Goal: Information Seeking & Learning: Learn about a topic

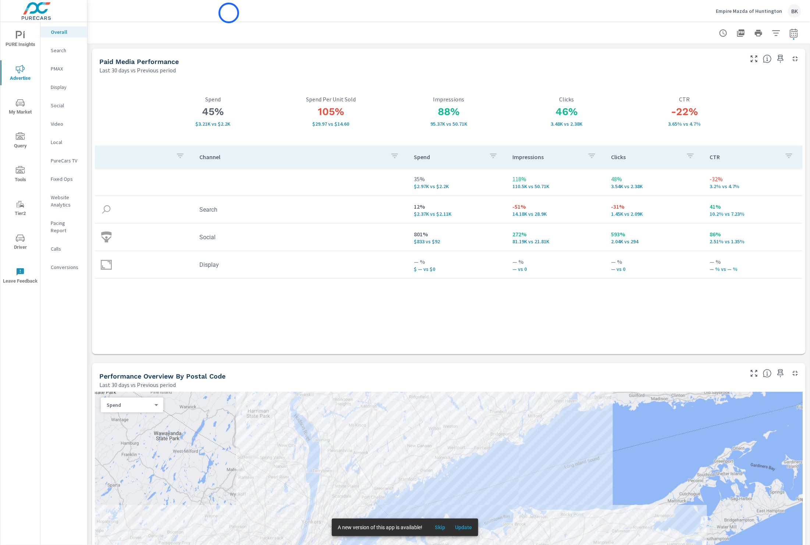
click at [229, 13] on div "Empire Mazda of Huntington BK" at bounding box center [448, 11] width 705 height 22
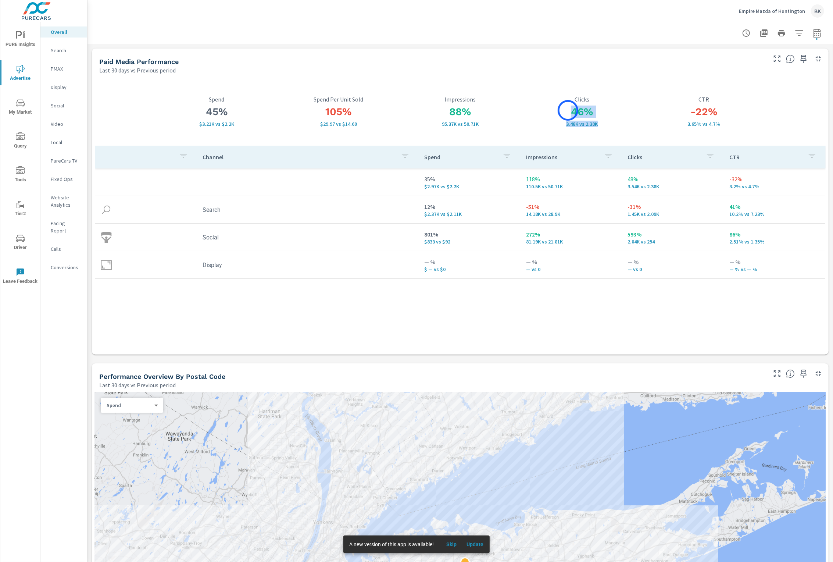
drag, startPoint x: 603, startPoint y: 127, endPoint x: 568, endPoint y: 110, distance: 38.5
click at [568, 110] on div "46% 3.48K vs 2.38K Clicks" at bounding box center [582, 111] width 122 height 31
drag, startPoint x: 246, startPoint y: 123, endPoint x: 189, endPoint y: 111, distance: 58.2
click at [189, 111] on div "45% $3.21K vs $2.2K Spend" at bounding box center [217, 110] width 122 height 31
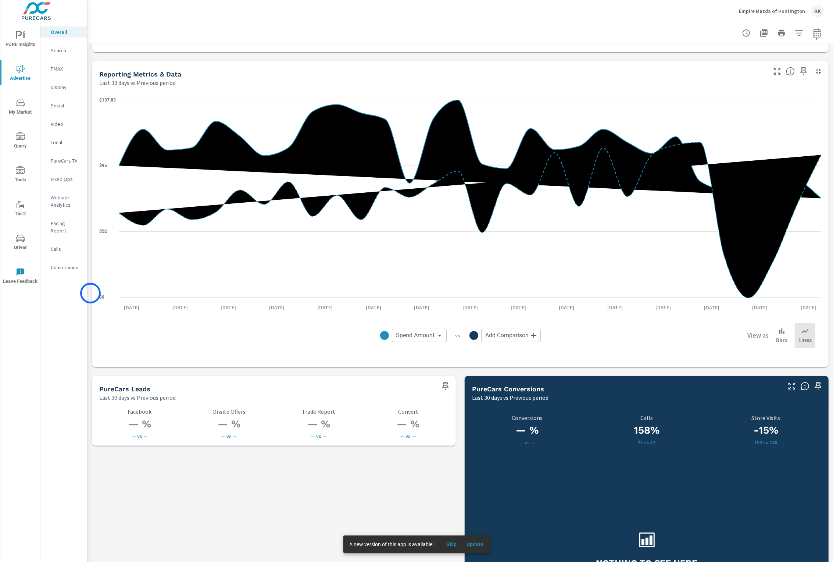
scroll to position [809, 0]
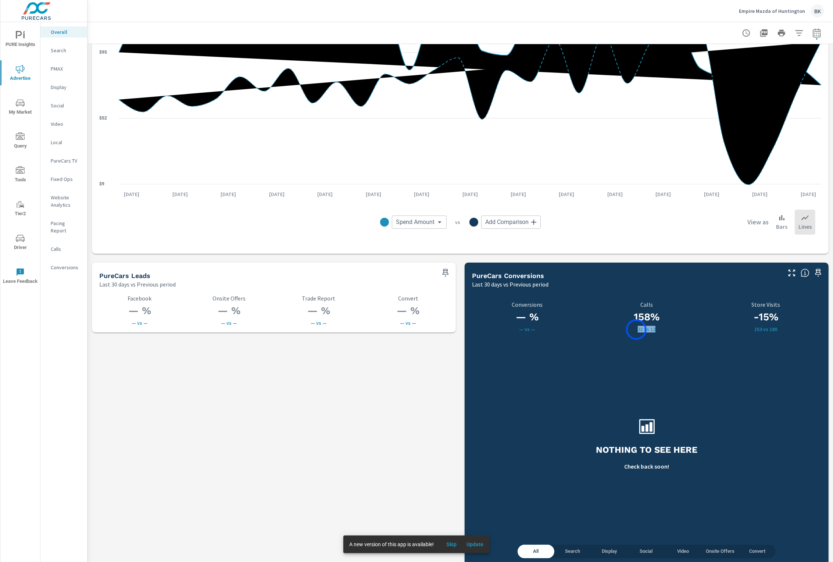
drag, startPoint x: 664, startPoint y: 331, endPoint x: 637, endPoint y: 330, distance: 27.6
click at [637, 330] on p "31 vs 12" at bounding box center [647, 329] width 111 height 6
click at [682, 329] on p "31 vs 12" at bounding box center [647, 329] width 111 height 6
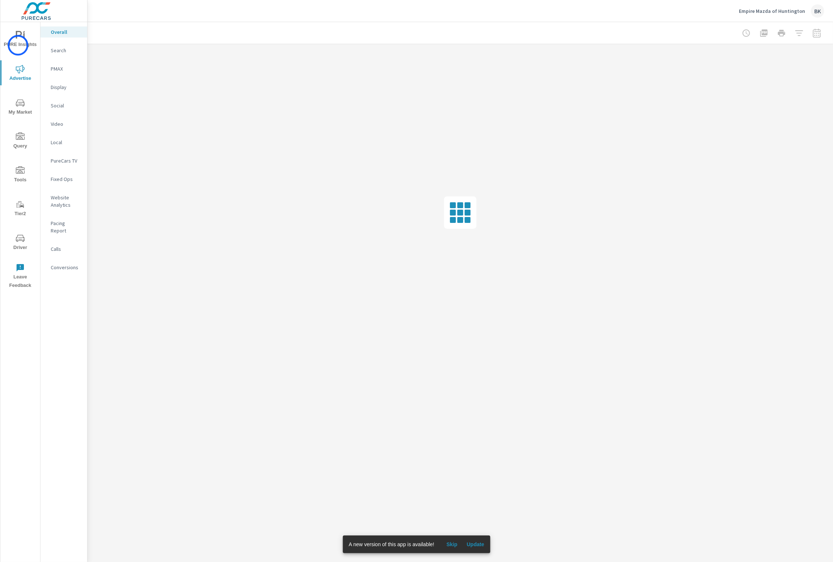
click at [18, 45] on span "PURE Insights" at bounding box center [20, 40] width 35 height 18
click at [54, 71] on p "New" at bounding box center [66, 68] width 31 height 7
click at [813, 36] on div at bounding box center [781, 33] width 85 height 15
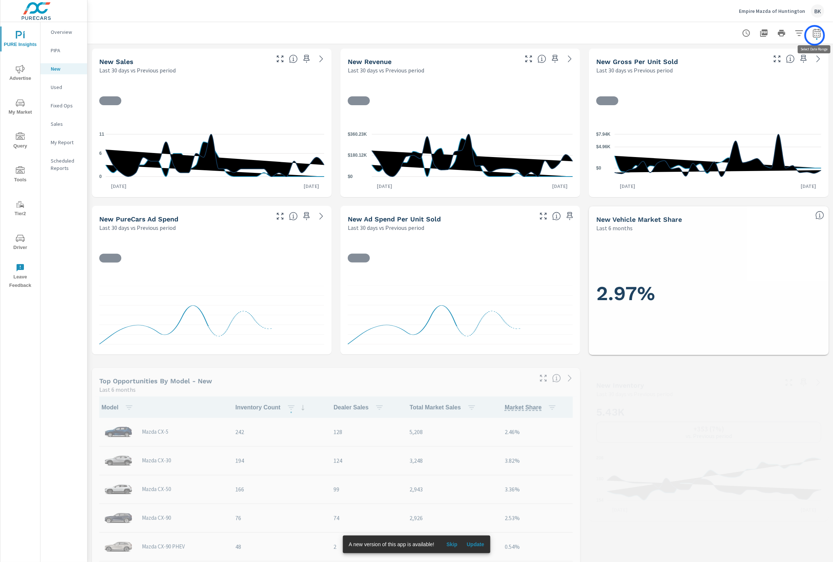
scroll to position [0, 0]
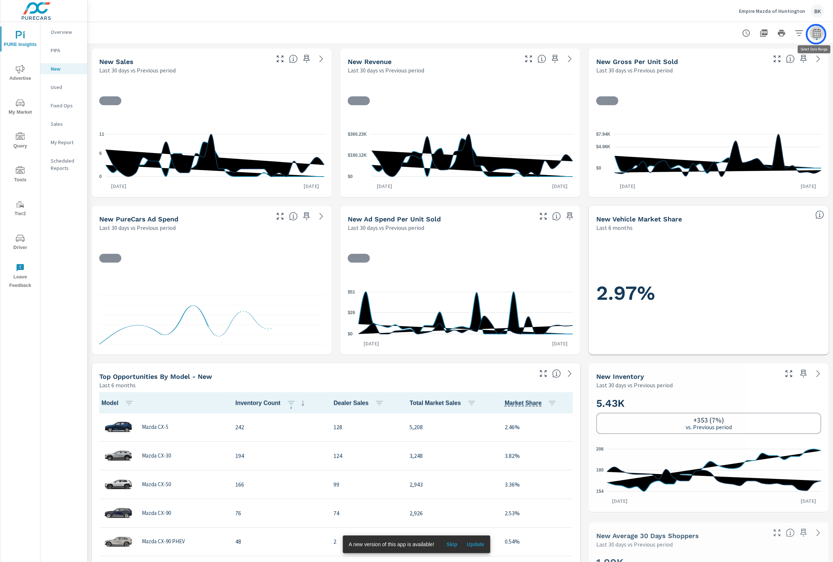
click at [816, 34] on icon "button" at bounding box center [817, 33] width 9 height 9
select select "Last 30 days"
select select "Previous period"
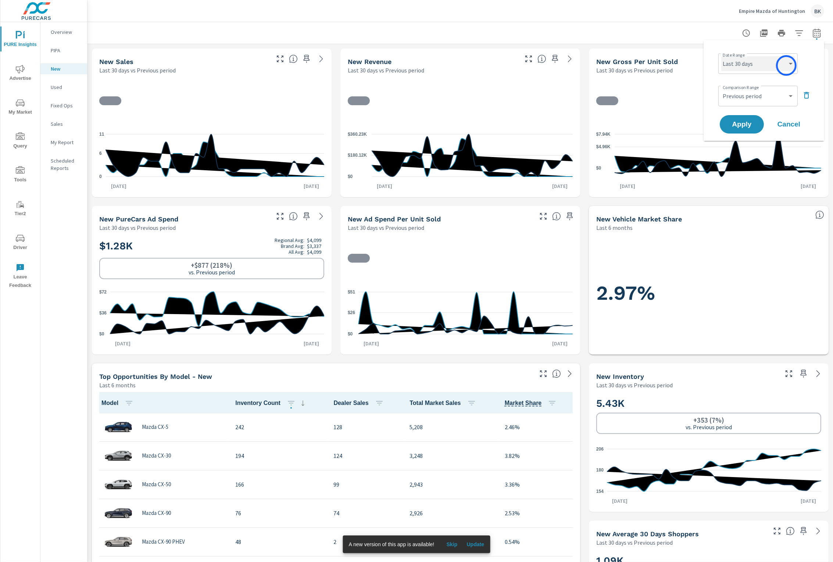
click at [787, 65] on select "Custom Yesterday Last week Last 7 days Last 14 days Last 30 days Last 45 days L…" at bounding box center [759, 63] width 74 height 15
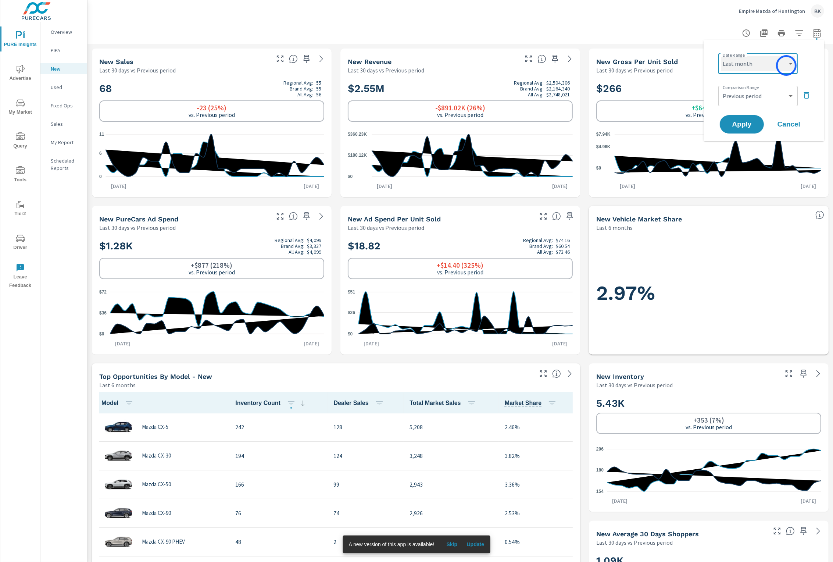
click at [722, 56] on select "Custom Yesterday Last week Last 7 days Last 14 days Last 30 days Last 45 days L…" at bounding box center [759, 63] width 74 height 15
select select "Last month"
click at [754, 98] on select "Custom Previous period Previous month Previous year" at bounding box center [759, 96] width 74 height 15
click at [722, 89] on select "Custom Previous period Previous month Previous year" at bounding box center [759, 96] width 74 height 15
select select "Previous month"
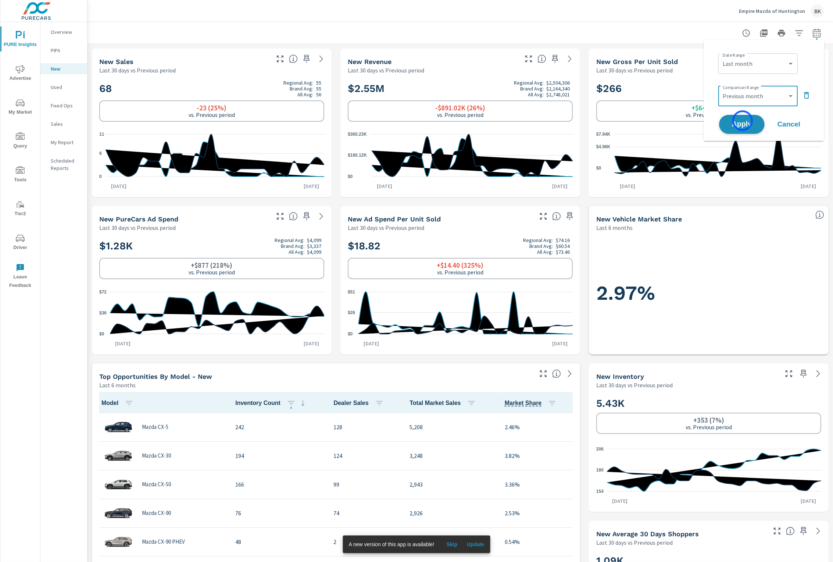
click at [743, 121] on span "Apply" at bounding box center [742, 124] width 30 height 7
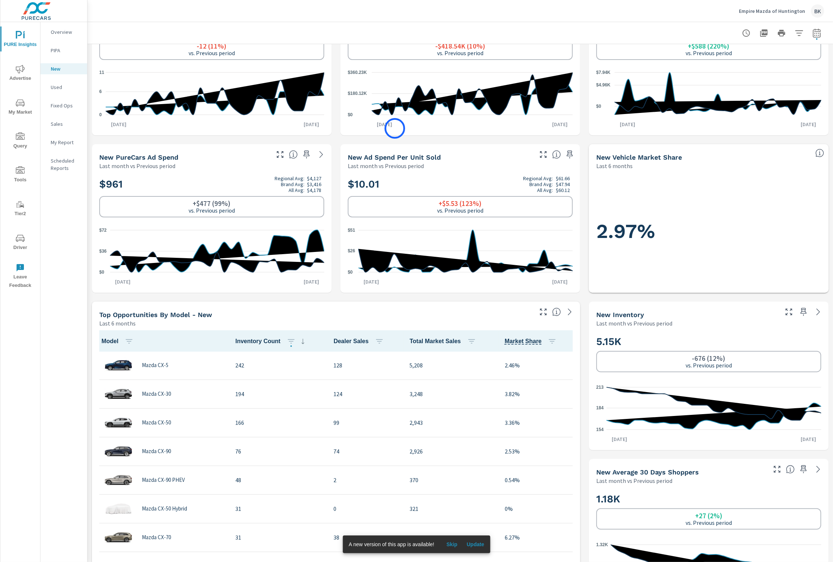
scroll to position [64, 0]
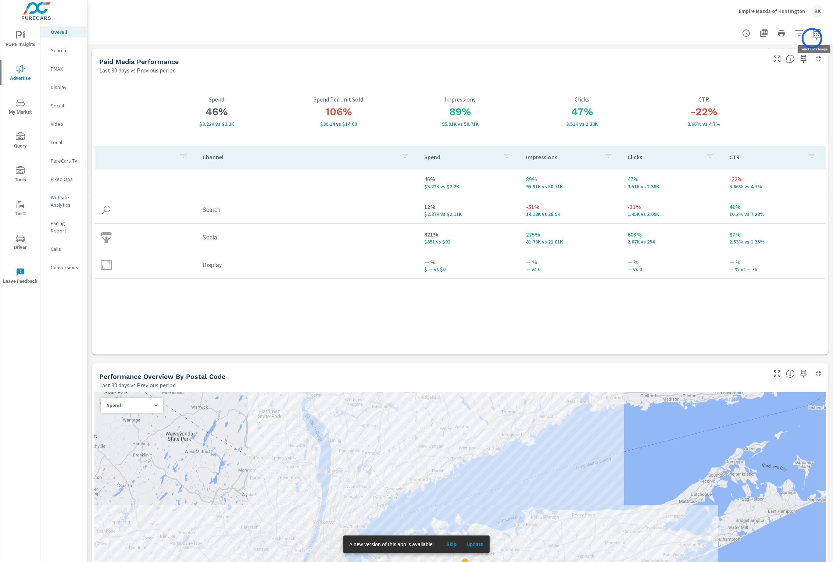
click at [812, 38] on button "button" at bounding box center [817, 33] width 15 height 15
select select "Last 30 days"
select select "Previous period"
click at [775, 69] on select "Custom Yesterday Last week Last 7 days Last 14 days Last 30 days Last 45 days L…" at bounding box center [759, 63] width 74 height 15
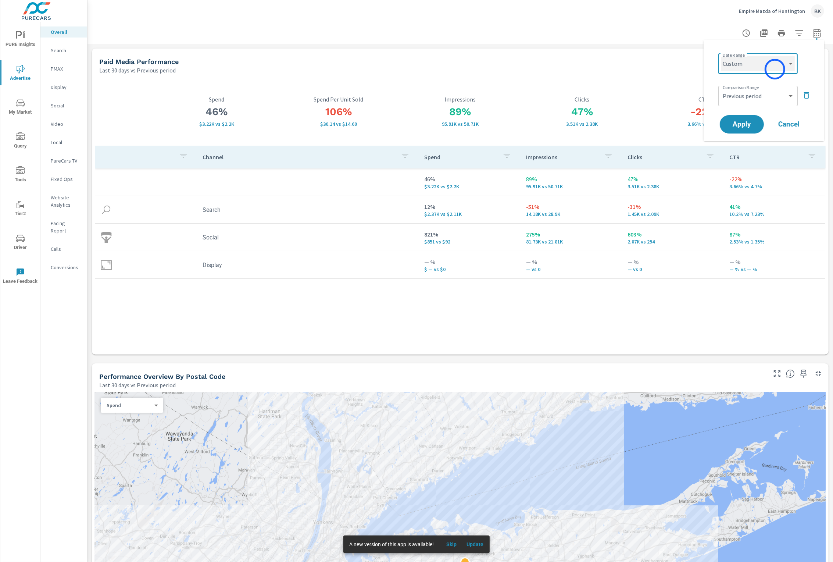
click at [722, 56] on select "Custom Yesterday Last week Last 7 days Last 14 days Last 30 days Last 45 days L…" at bounding box center [759, 63] width 74 height 15
select select "custom"
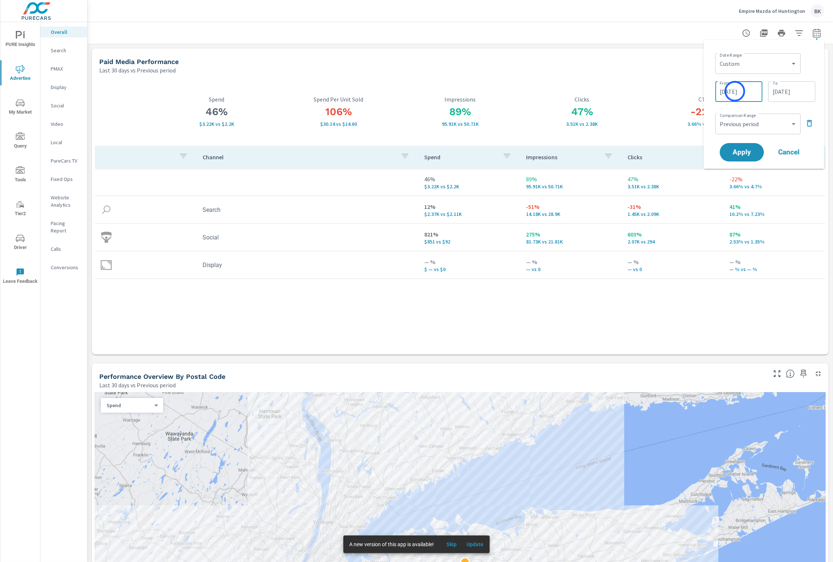
click at [735, 91] on input "08/16/2025" at bounding box center [739, 91] width 41 height 15
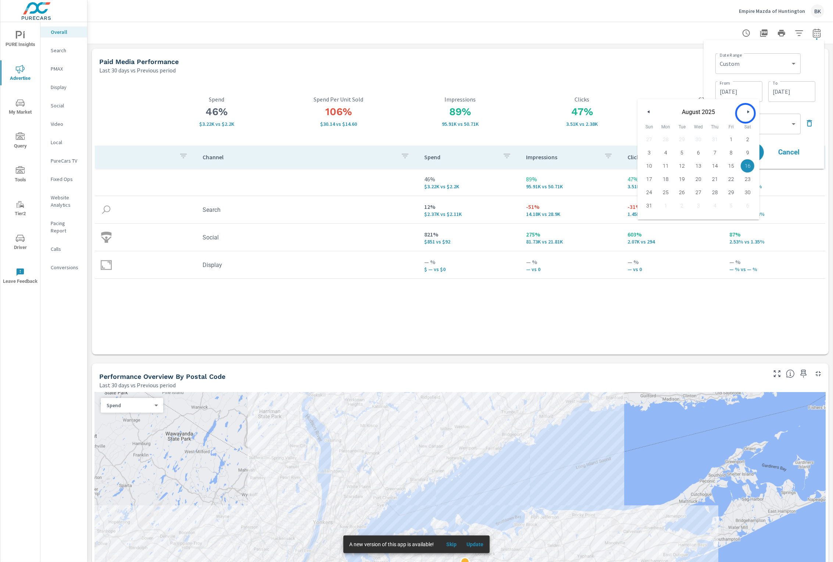
click at [746, 113] on button "button" at bounding box center [748, 111] width 9 height 9
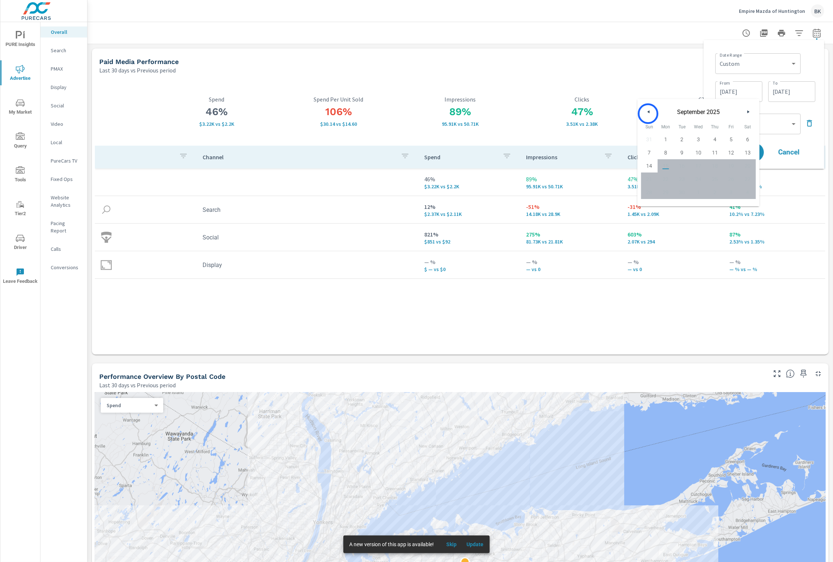
click at [648, 114] on button "button" at bounding box center [649, 111] width 9 height 9
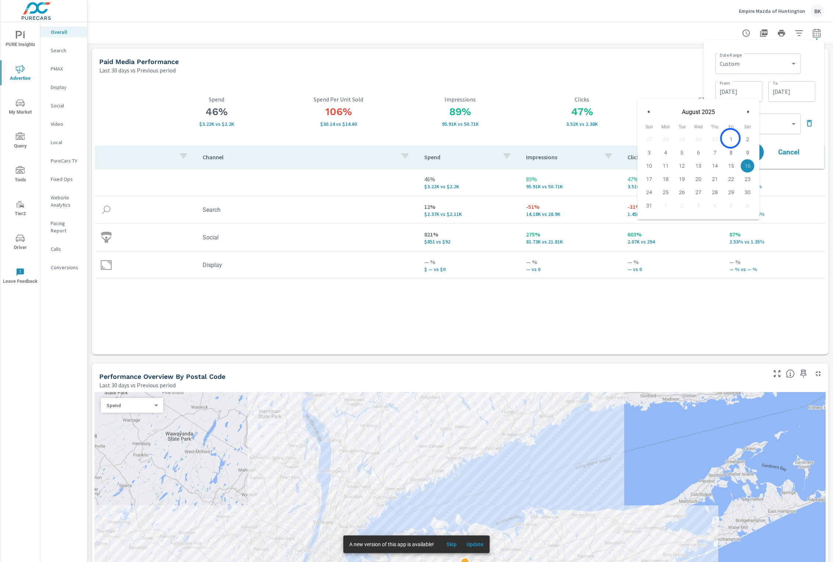
drag, startPoint x: 731, startPoint y: 138, endPoint x: 734, endPoint y: 151, distance: 13.3
click at [731, 139] on span "1" at bounding box center [731, 140] width 17 height 10
click at [798, 91] on input "09/14/2025" at bounding box center [792, 91] width 41 height 15
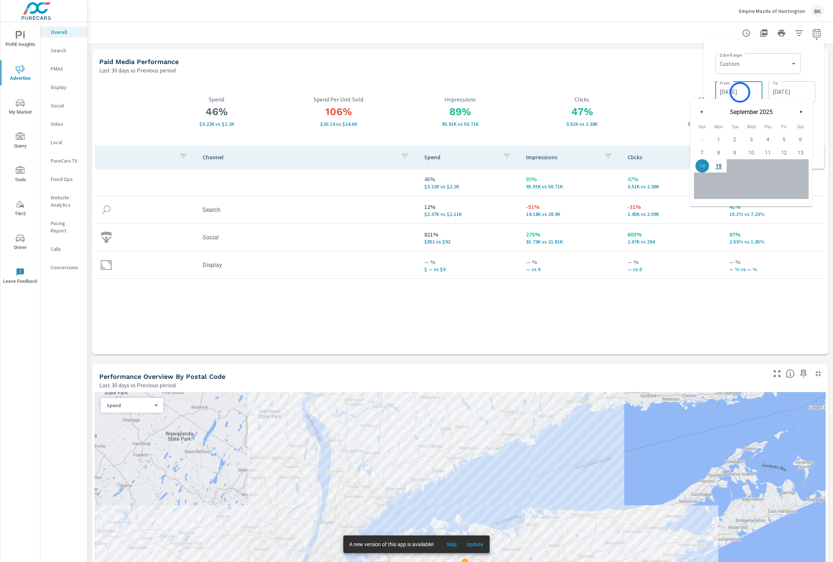
click at [740, 92] on input "08/01/2025" at bounding box center [739, 91] width 41 height 15
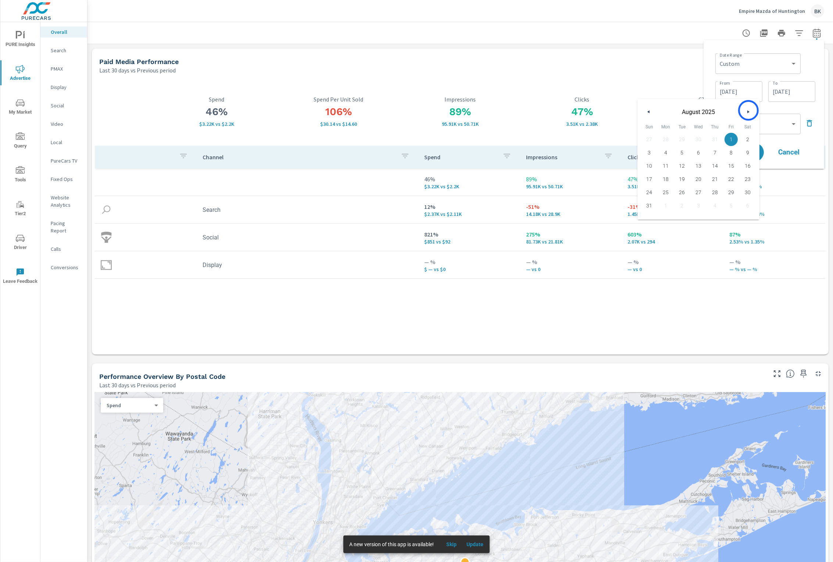
click at [749, 110] on icon "button" at bounding box center [750, 111] width 4 height 3
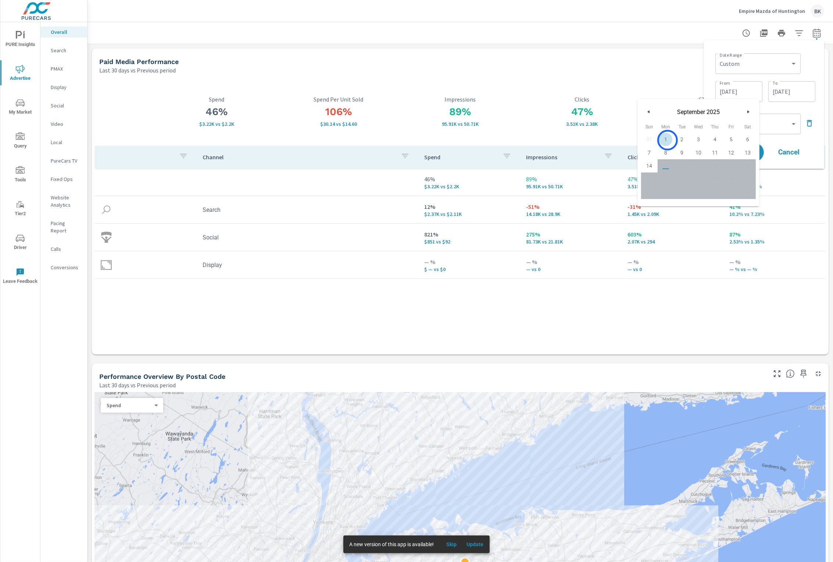
click at [668, 140] on span "1" at bounding box center [666, 140] width 17 height 10
type input "09/01/2025"
click at [793, 99] on div "09/14/2025 To" at bounding box center [792, 91] width 47 height 21
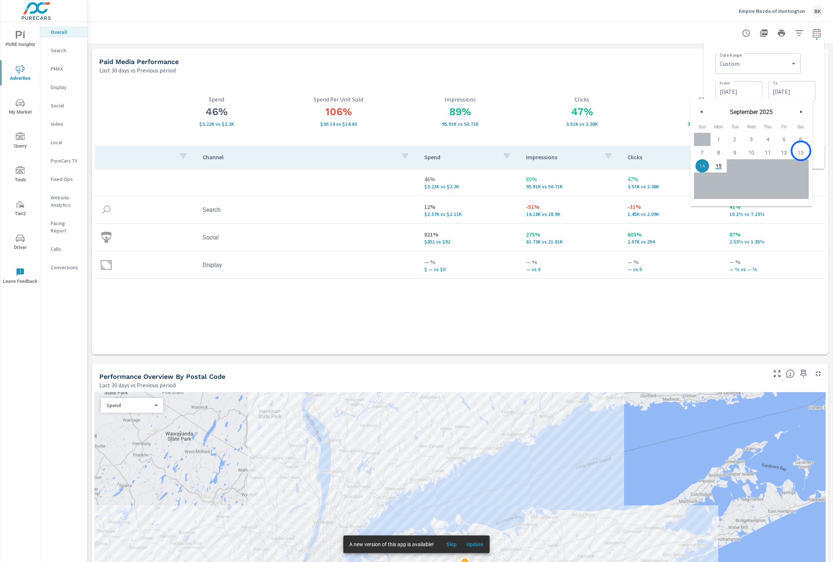
click at [801, 151] on span "13" at bounding box center [801, 153] width 17 height 10
type input "09/13/2025"
click at [821, 90] on div "Date Range Custom Yesterday Last week Last 7 days Last 14 days Last 30 days Las…" at bounding box center [764, 104] width 121 height 129
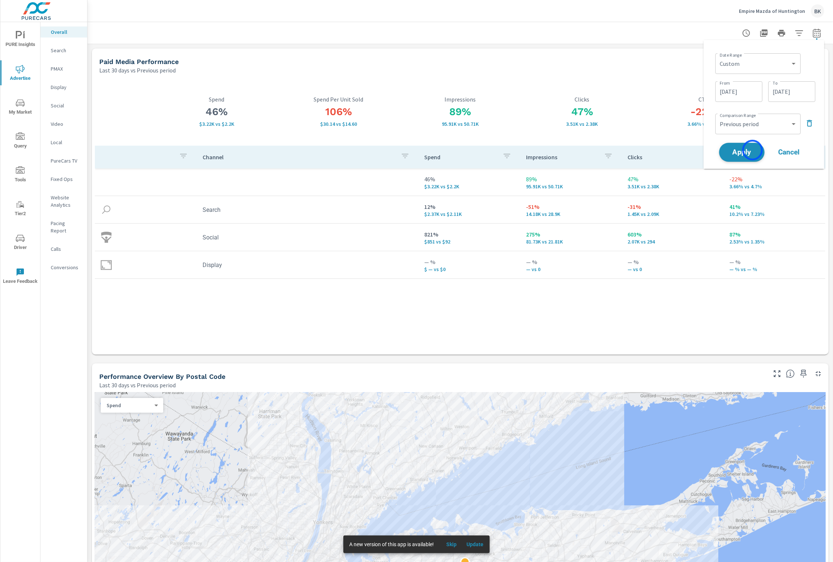
click at [753, 150] on span "Apply" at bounding box center [742, 152] width 30 height 7
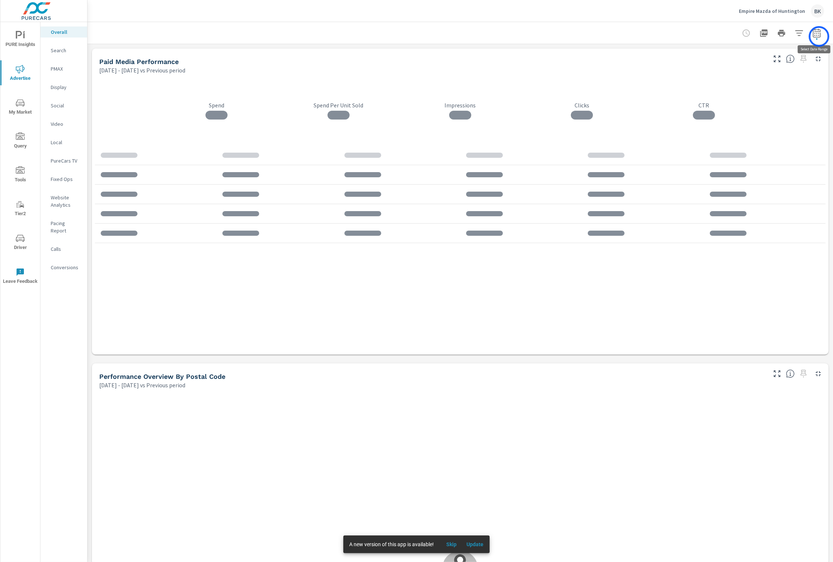
click at [819, 36] on icon "button" at bounding box center [817, 33] width 9 height 9
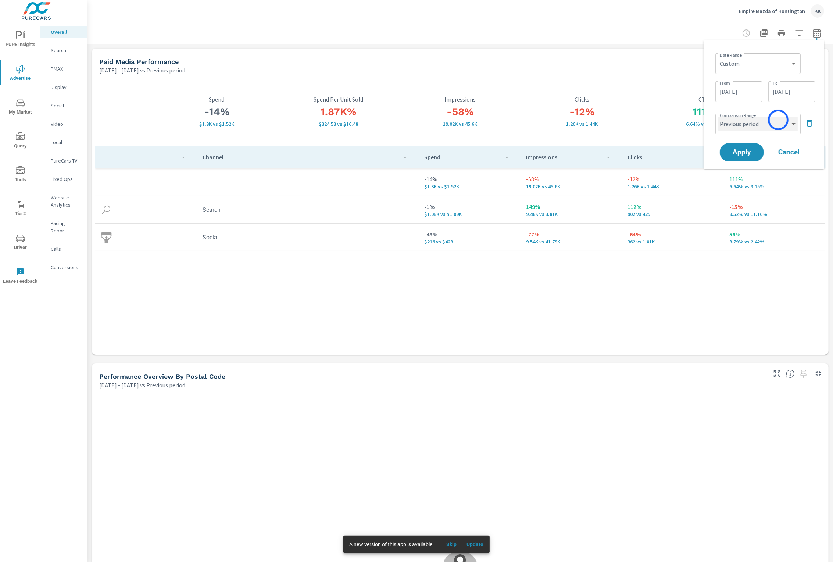
click at [779, 122] on select "Custom Previous period Previous month Previous year" at bounding box center [758, 124] width 79 height 15
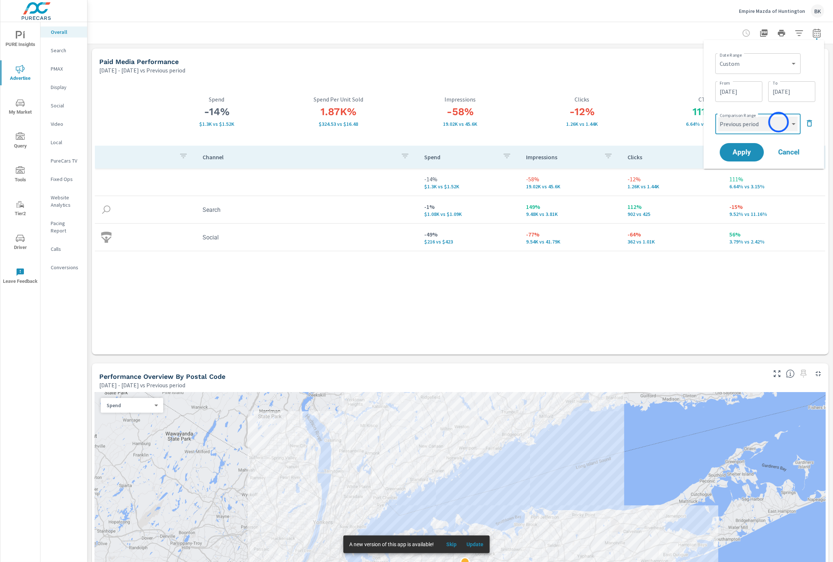
click at [719, 117] on select "Custom Previous period Previous month Previous year" at bounding box center [758, 124] width 79 height 15
select select "Previous month"
click at [744, 152] on span "Apply" at bounding box center [742, 152] width 30 height 7
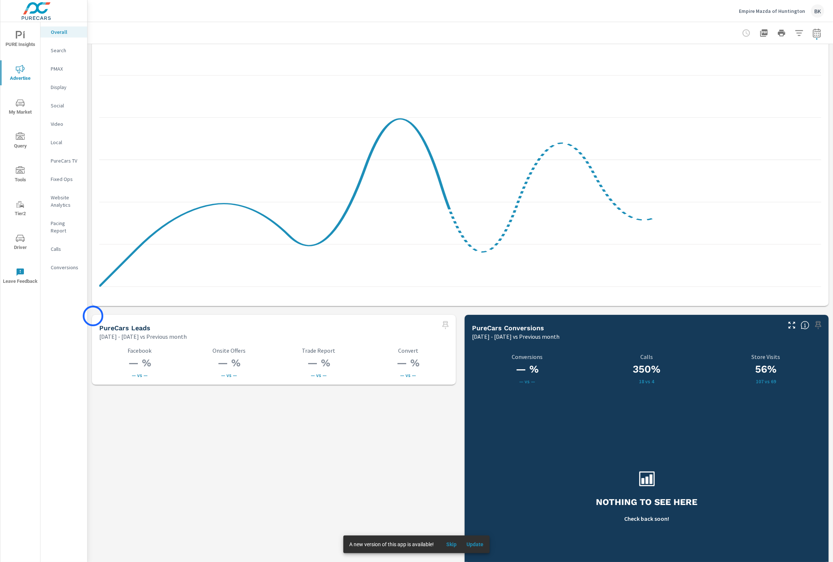
scroll to position [819, 0]
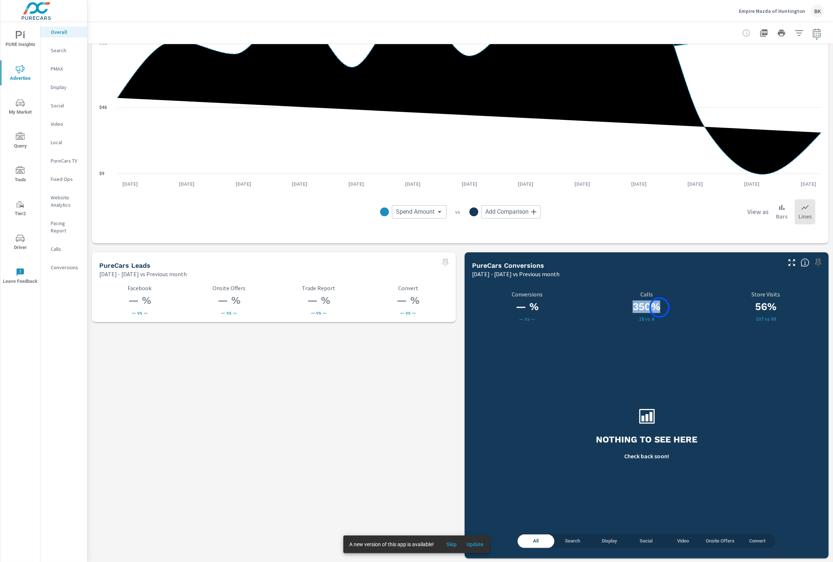
drag, startPoint x: 634, startPoint y: 308, endPoint x: 660, endPoint y: 307, distance: 25.4
click at [660, 307] on h3 "350%" at bounding box center [647, 306] width 111 height 13
click at [660, 323] on div "350% 18 vs 4 Calls" at bounding box center [647, 306] width 111 height 42
drag, startPoint x: 659, startPoint y: 320, endPoint x: 640, endPoint y: 318, distance: 19.2
click at [640, 318] on p "18 vs 4" at bounding box center [647, 319] width 111 height 6
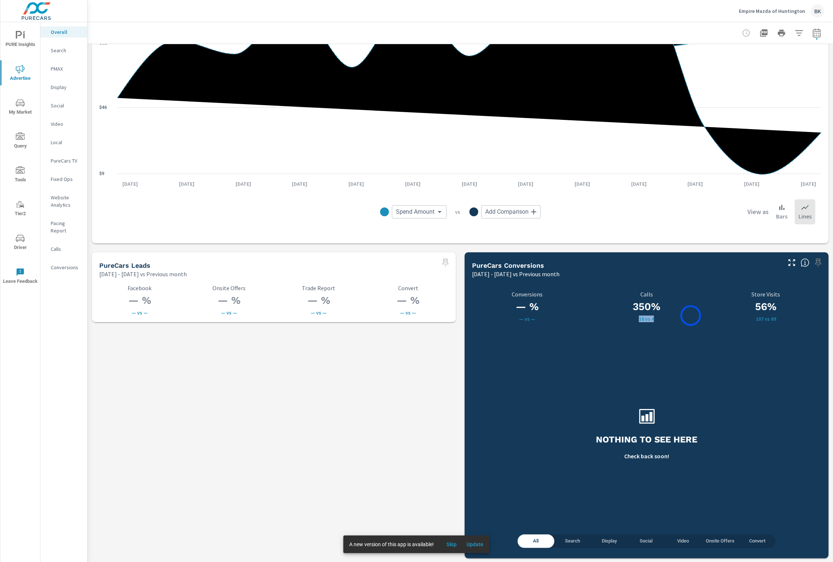
click at [691, 316] on p "18 vs 4" at bounding box center [647, 319] width 111 height 6
drag, startPoint x: 779, startPoint y: 318, endPoint x: 761, endPoint y: 318, distance: 17.7
click at [758, 318] on p "107 vs 69" at bounding box center [766, 319] width 120 height 6
click at [784, 320] on p "107 vs 69" at bounding box center [766, 319] width 120 height 6
drag, startPoint x: 773, startPoint y: 318, endPoint x: 777, endPoint y: 318, distance: 4.8
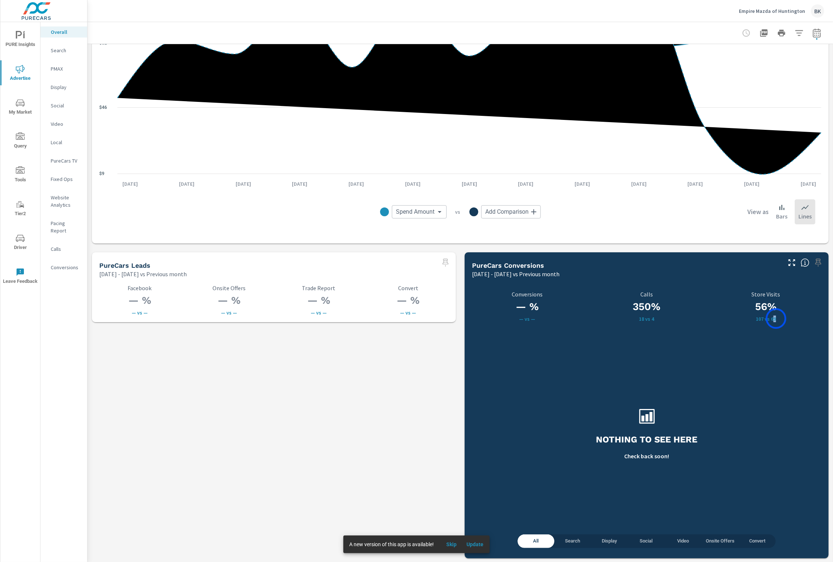
click at [777, 318] on p "107 vs 69" at bounding box center [766, 319] width 120 height 6
drag, startPoint x: 764, startPoint y: 319, endPoint x: 751, endPoint y: 319, distance: 12.9
click at [751, 319] on p "107 vs 69" at bounding box center [766, 319] width 120 height 6
click at [702, 348] on div "Nothing to see here Check back soon!" at bounding box center [647, 433] width 358 height 203
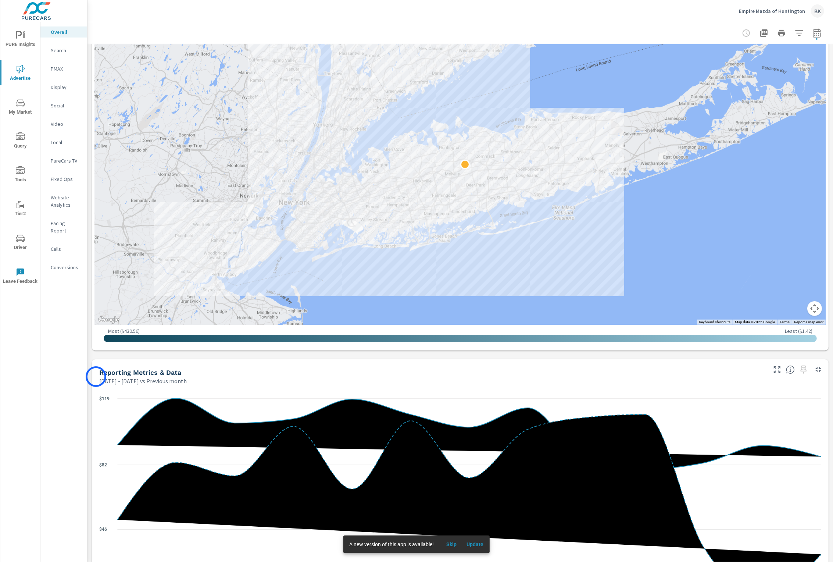
scroll to position [236, 0]
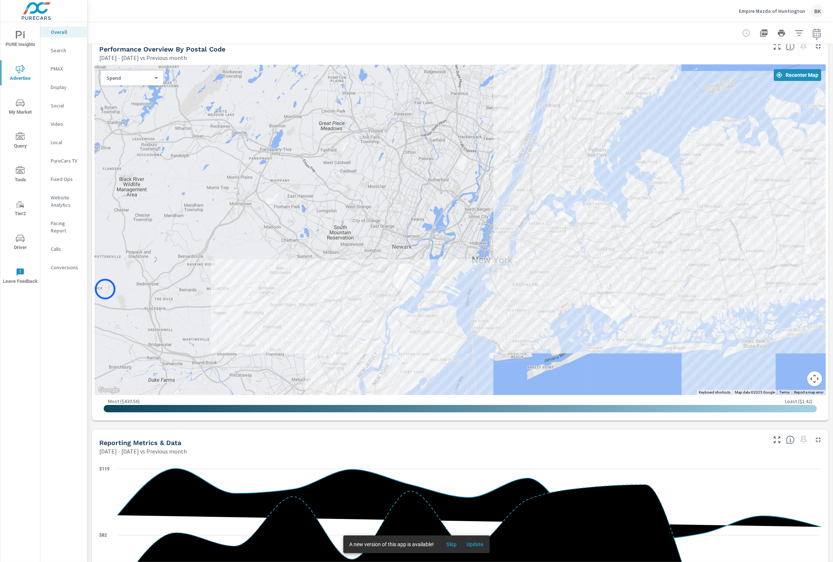
scroll to position [397, 0]
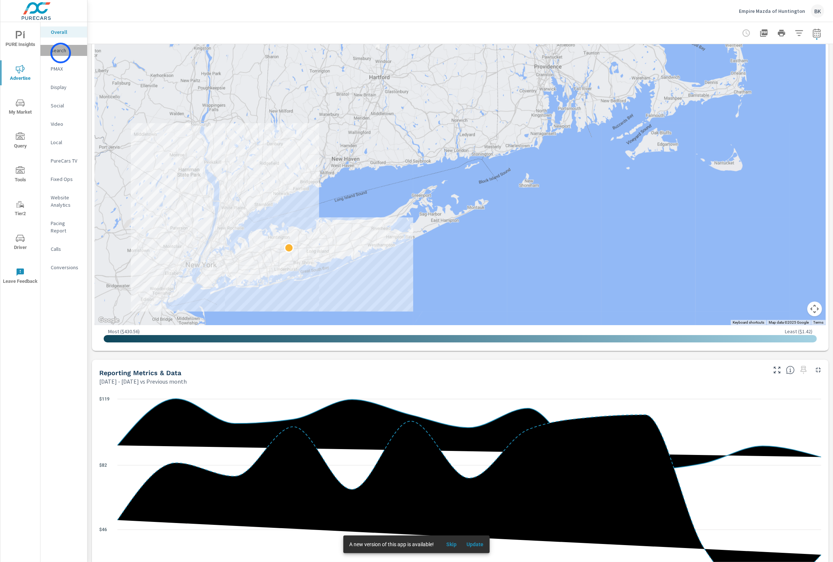
click at [61, 53] on p "Search" at bounding box center [66, 50] width 31 height 7
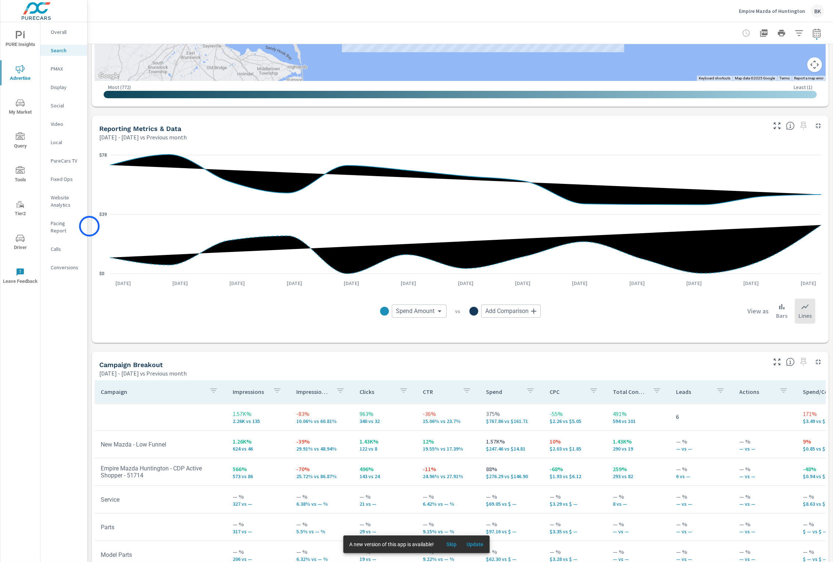
scroll to position [505, 0]
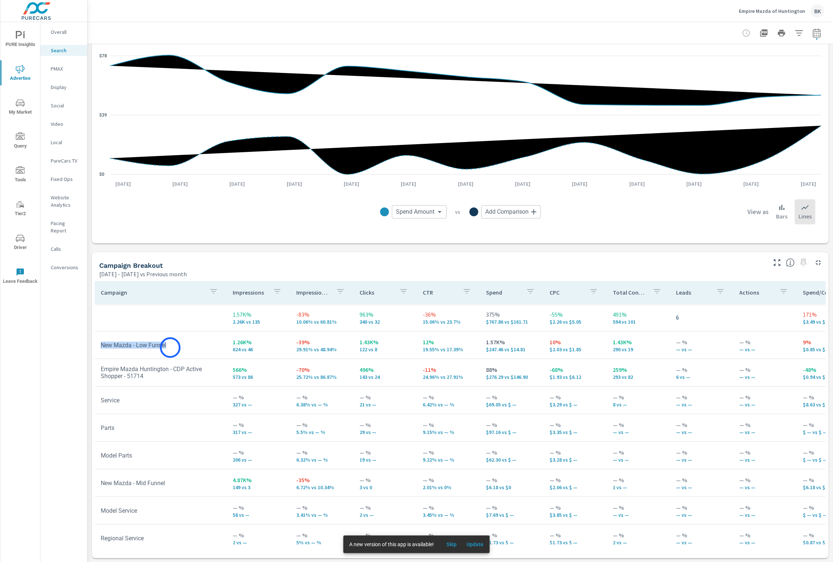
drag, startPoint x: 100, startPoint y: 345, endPoint x: 170, endPoint y: 348, distance: 70.6
click at [170, 348] on td "New Mazda - Low Funnel" at bounding box center [161, 345] width 132 height 19
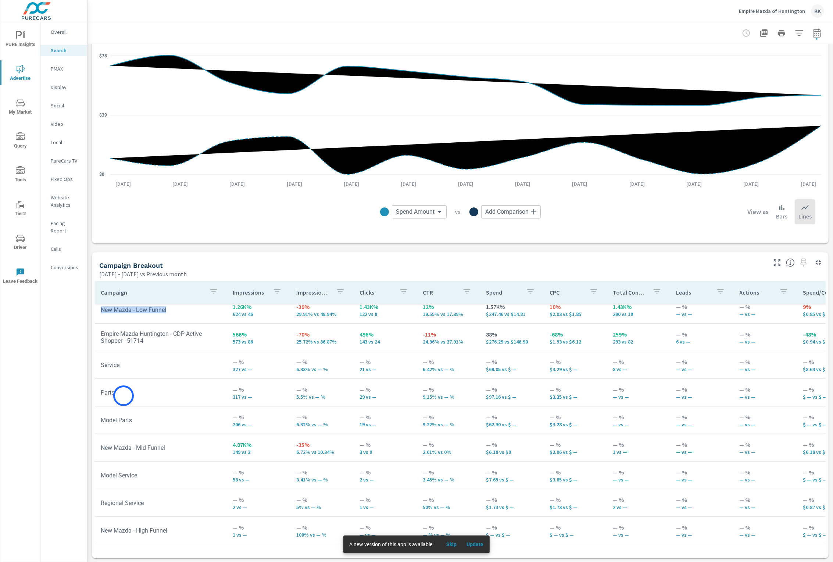
scroll to position [34, 0]
drag, startPoint x: 122, startPoint y: 395, endPoint x: 102, endPoint y: 394, distance: 19.5
click at [102, 394] on td "Parts" at bounding box center [161, 393] width 132 height 19
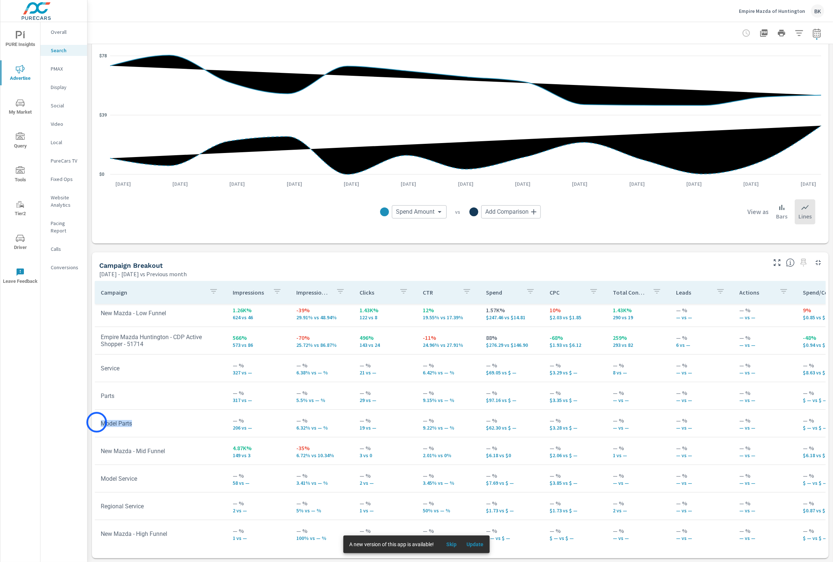
drag, startPoint x: 145, startPoint y: 423, endPoint x: 97, endPoint y: 422, distance: 47.8
click at [97, 422] on td "Model Parts" at bounding box center [161, 423] width 132 height 19
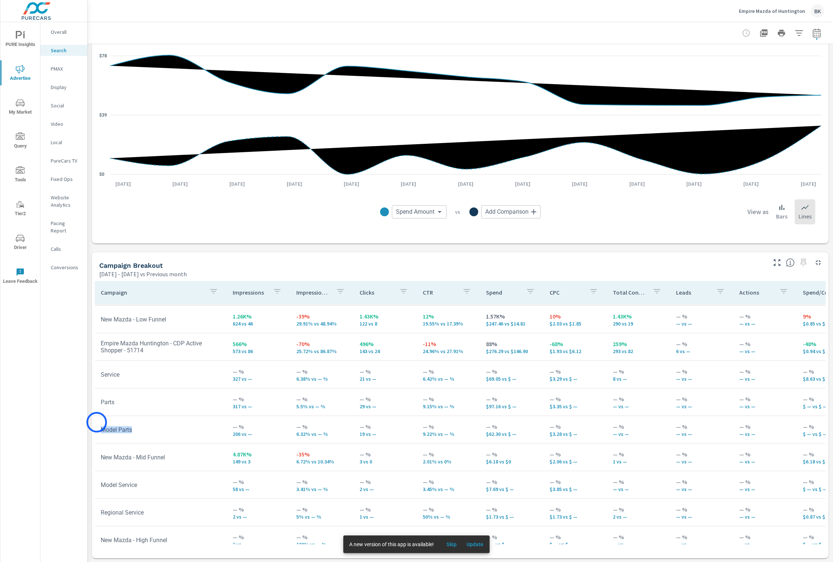
scroll to position [22, 0]
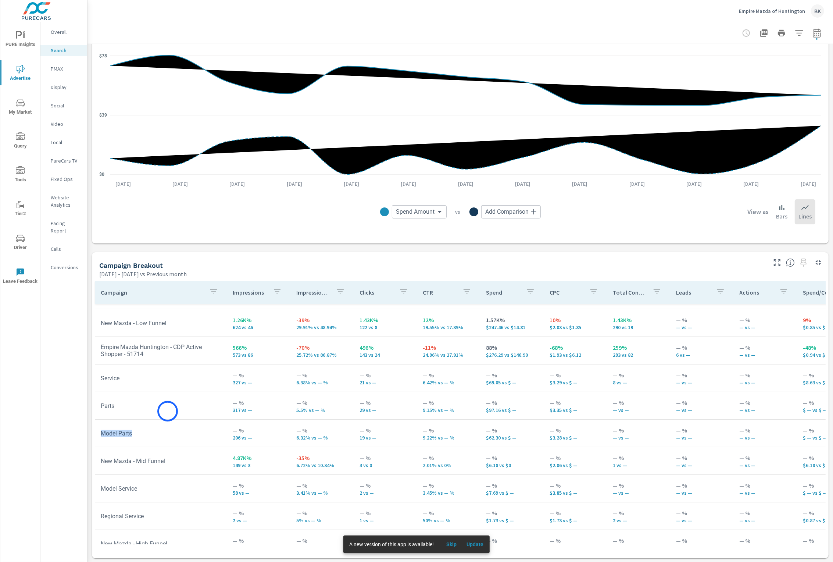
scroll to position [35, 0]
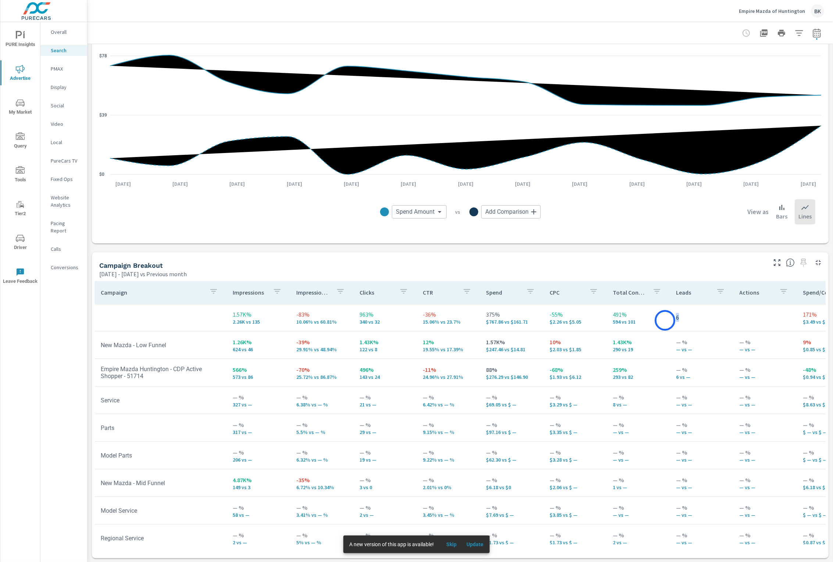
drag, startPoint x: 684, startPoint y: 321, endPoint x: 665, endPoint y: 320, distance: 19.1
click at [670, 320] on td "6" at bounding box center [701, 317] width 63 height 21
click at [682, 321] on p "6" at bounding box center [701, 317] width 51 height 9
drag, startPoint x: 682, startPoint y: 320, endPoint x: 669, endPoint y: 318, distance: 13.3
click at [676, 318] on p "6" at bounding box center [701, 317] width 51 height 9
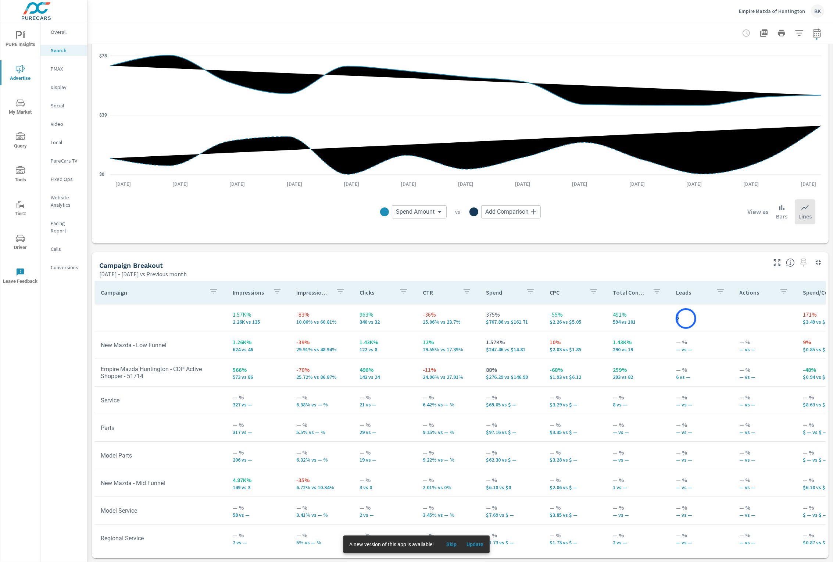
click at [686, 318] on p "6" at bounding box center [701, 317] width 51 height 9
drag, startPoint x: 676, startPoint y: 318, endPoint x: 669, endPoint y: 318, distance: 7.0
click at [676, 318] on p "6" at bounding box center [701, 317] width 51 height 9
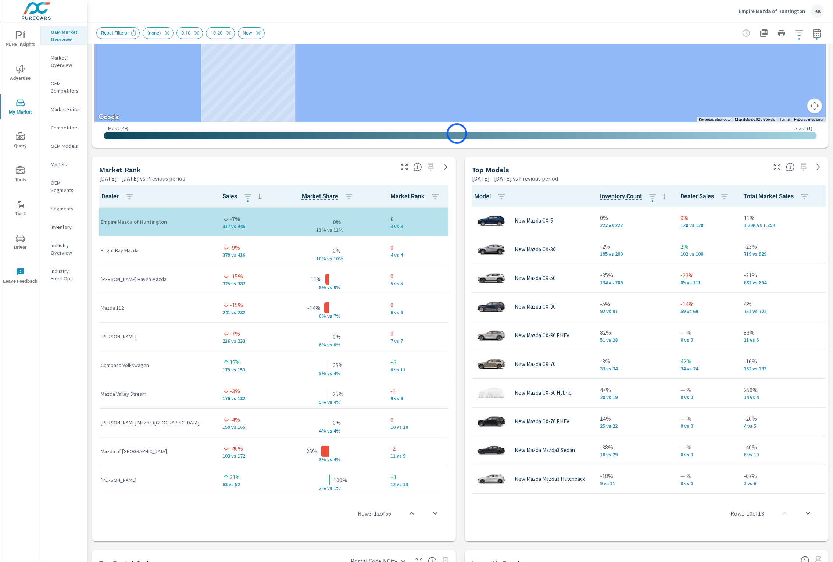
scroll to position [338, 0]
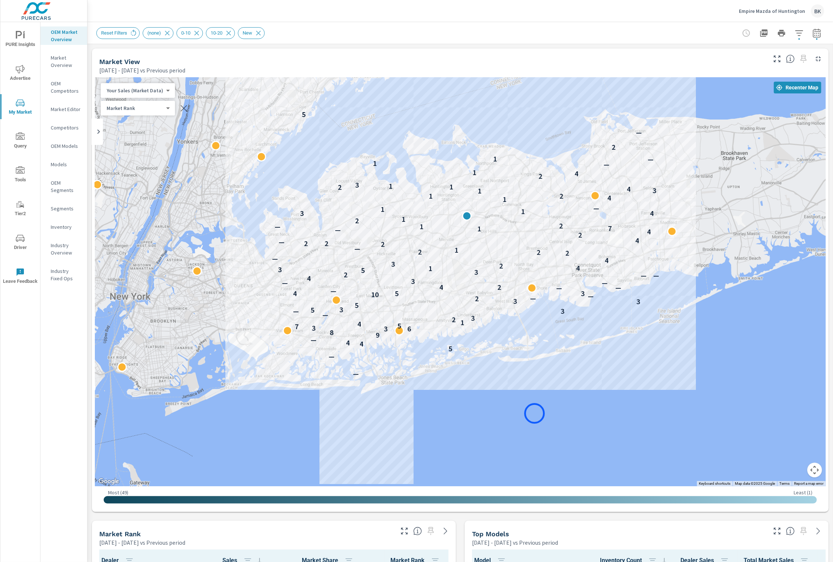
drag, startPoint x: 369, startPoint y: 244, endPoint x: 535, endPoint y: 413, distance: 237.2
click at [535, 413] on div "2 — — 5 4 4 — 9 8 6 3 3 7 5 4 1 2 3 — — 3 5 3 5 3 3 2 — — 10 3 5 4 — — — 2 4 — …" at bounding box center [460, 281] width 731 height 409
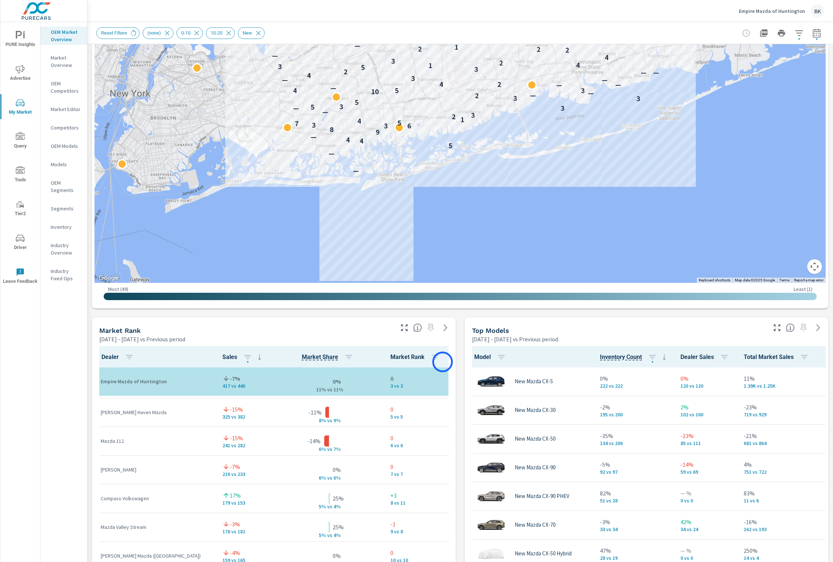
scroll to position [91, 0]
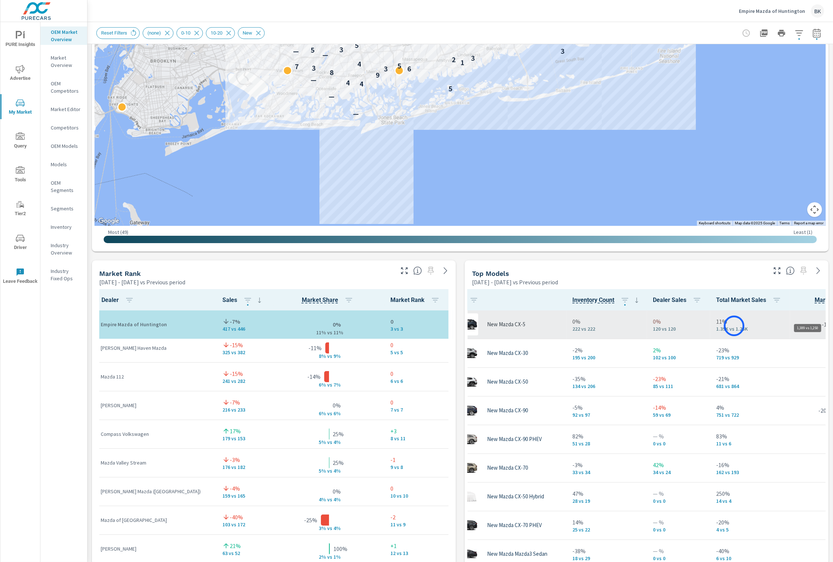
scroll to position [0, 28]
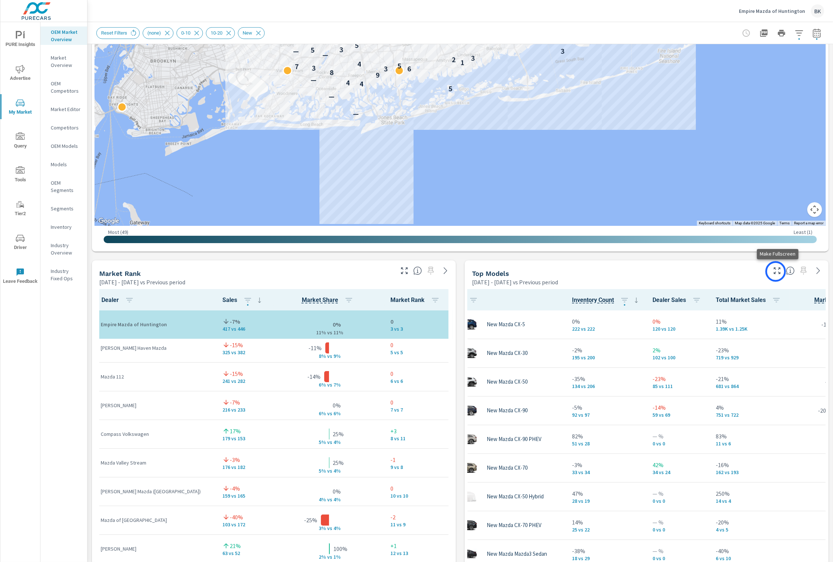
click at [776, 271] on icon "button" at bounding box center [777, 270] width 7 height 7
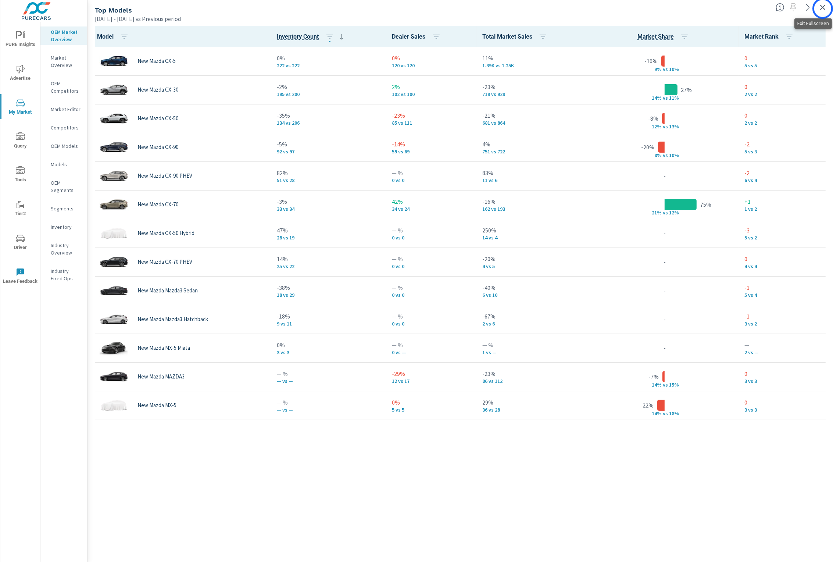
click at [823, 8] on icon "button" at bounding box center [823, 7] width 9 height 9
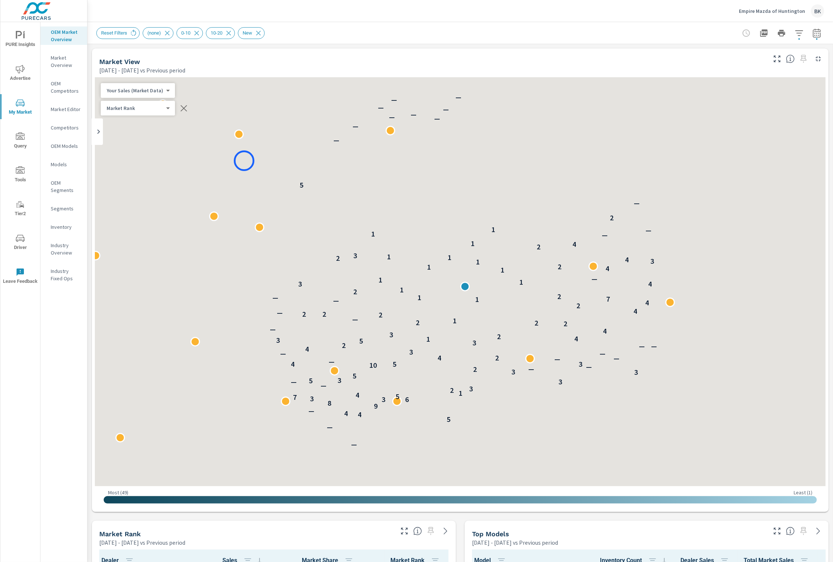
scroll to position [0, 0]
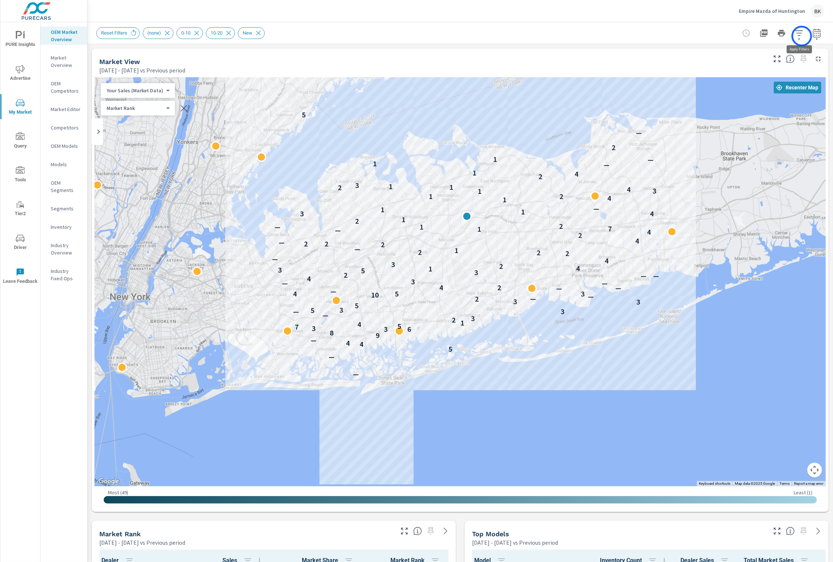
click at [802, 36] on icon "button" at bounding box center [799, 33] width 9 height 9
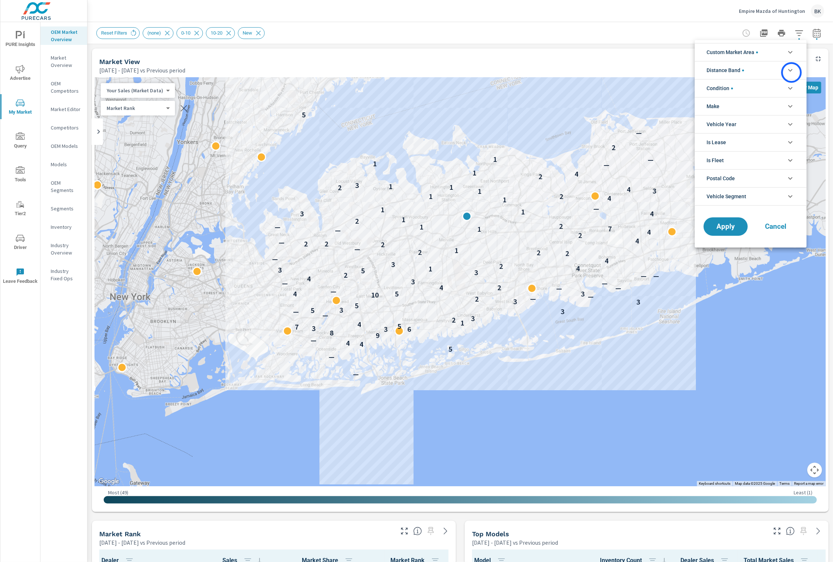
click at [793, 72] on icon "filter options" at bounding box center [790, 70] width 9 height 9
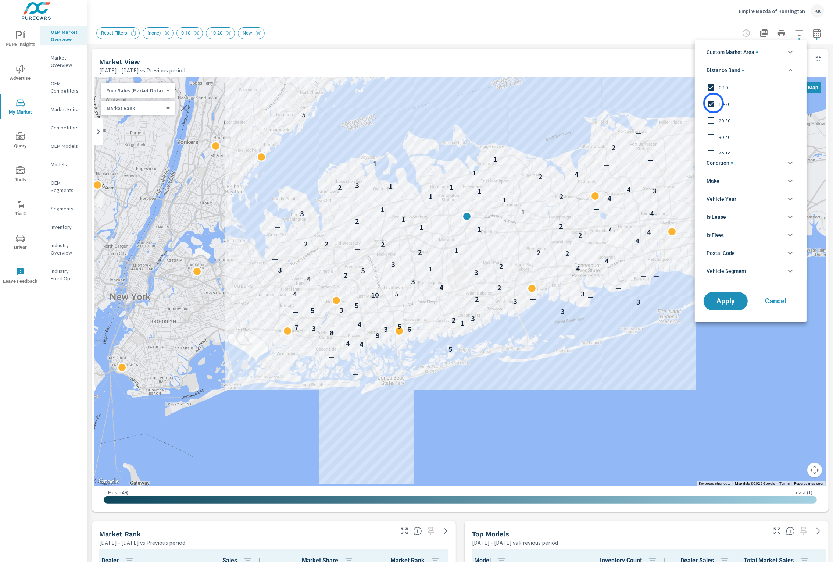
click at [714, 103] on input "filter options" at bounding box center [711, 103] width 15 height 15
click at [728, 302] on span "Apply" at bounding box center [726, 301] width 30 height 7
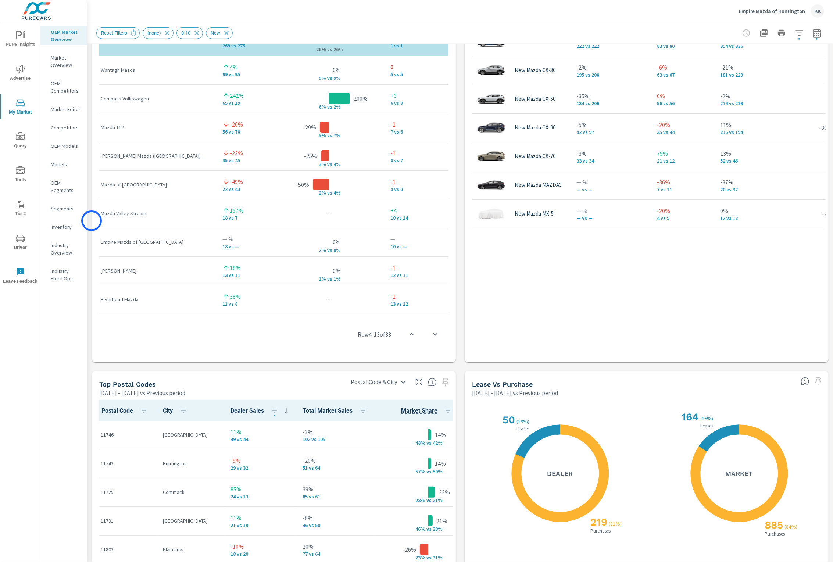
scroll to position [414, 0]
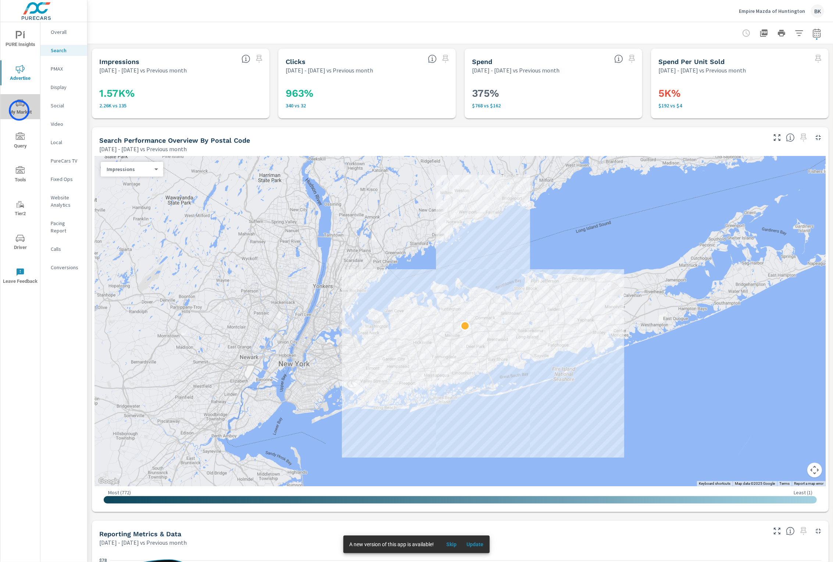
click at [19, 110] on span "My Market" at bounding box center [20, 108] width 35 height 18
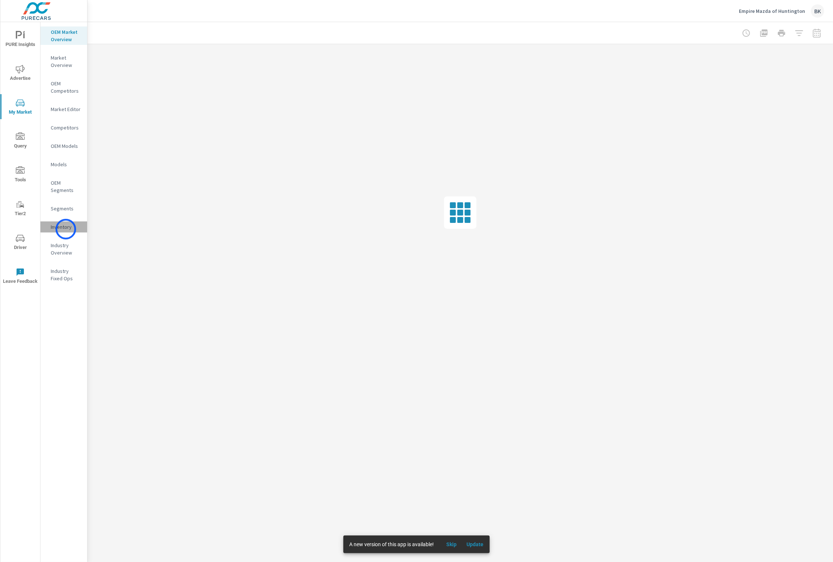
click at [66, 229] on p "Inventory" at bounding box center [66, 226] width 31 height 7
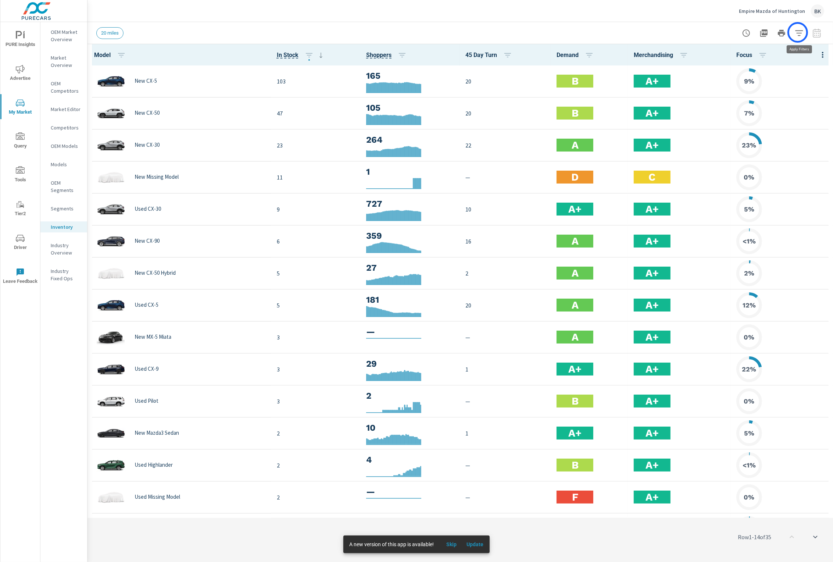
click at [798, 32] on icon "button" at bounding box center [799, 33] width 8 height 6
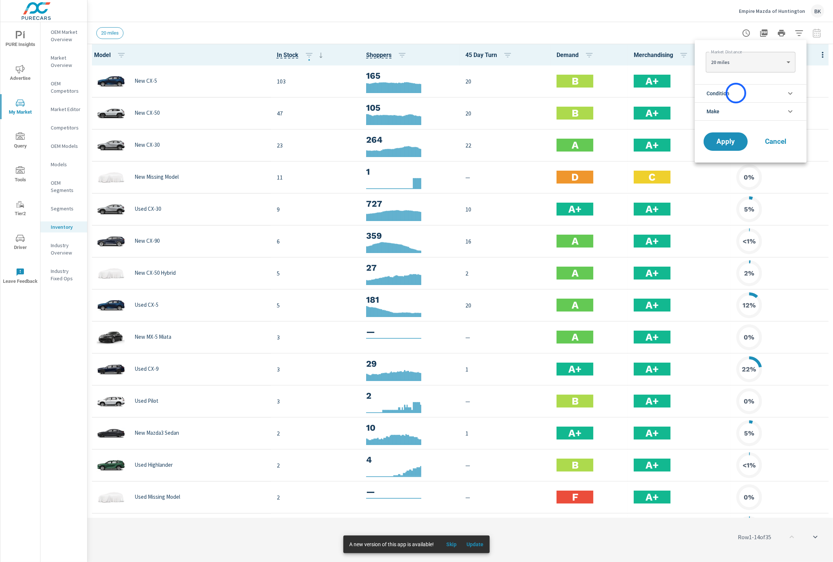
click at [736, 93] on li "Condition" at bounding box center [751, 93] width 112 height 18
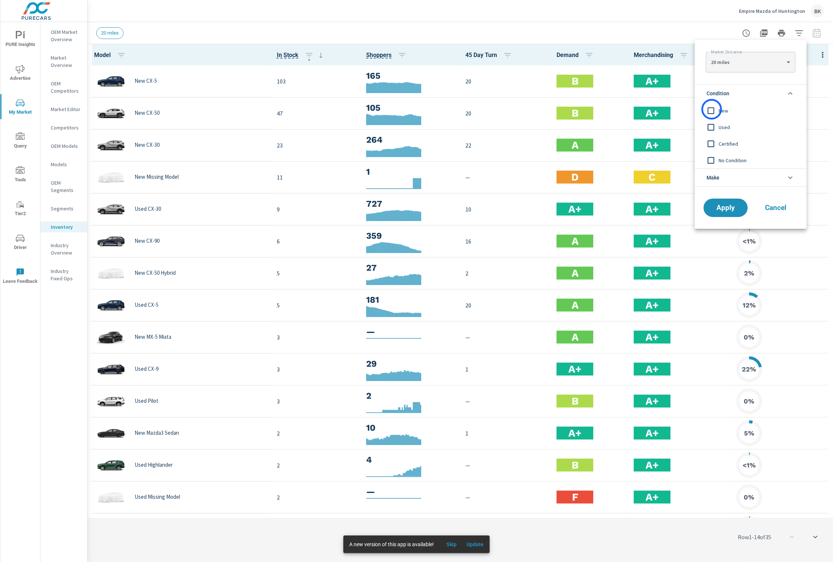
click at [712, 109] on input "filter options" at bounding box center [711, 110] width 15 height 15
click at [712, 214] on button "Apply" at bounding box center [726, 207] width 46 height 19
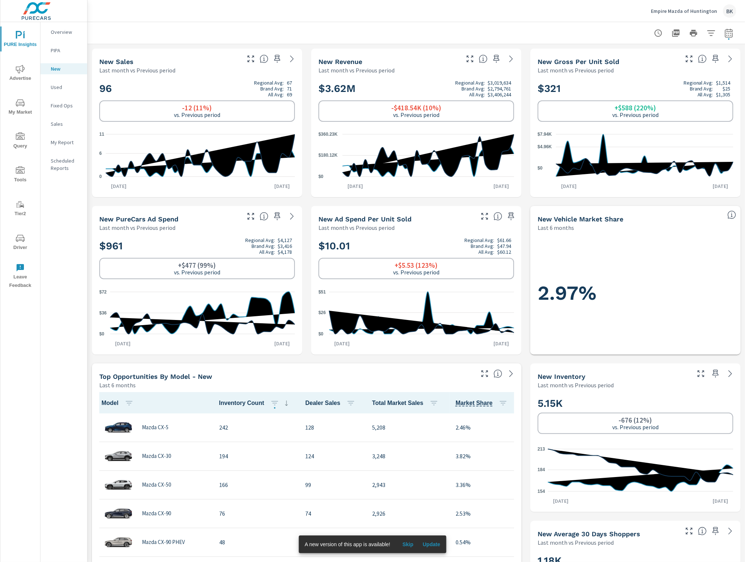
scroll to position [0, 0]
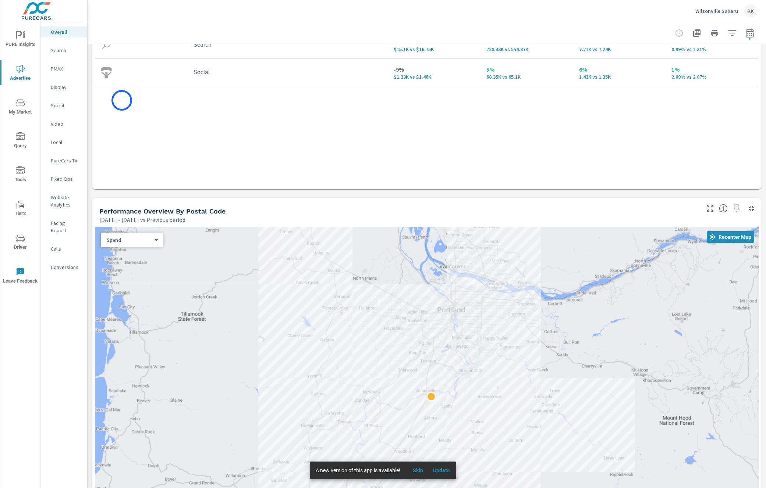
scroll to position [163, 0]
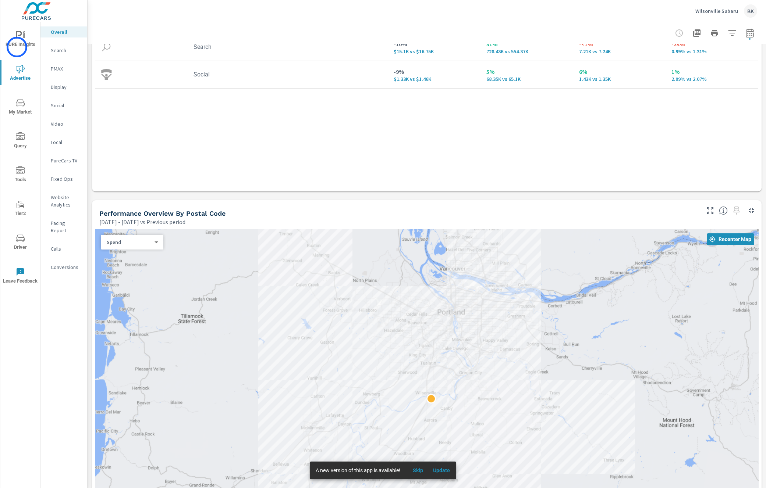
click at [18, 43] on span "PURE Insights" at bounding box center [20, 40] width 35 height 18
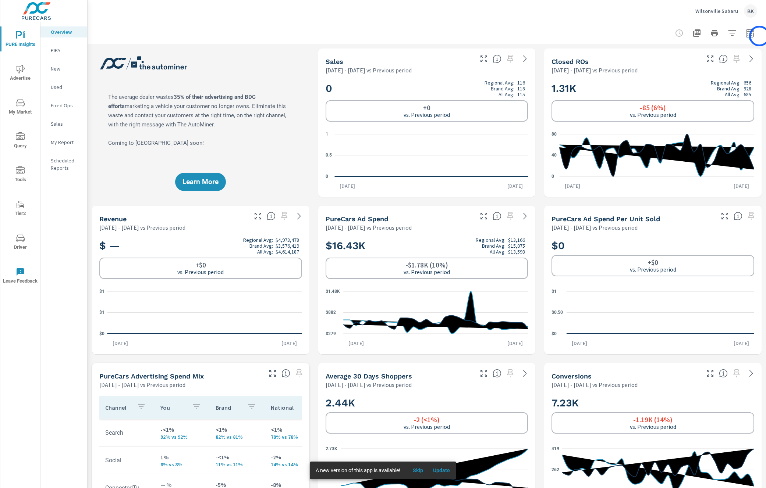
scroll to position [0, 0]
click at [752, 36] on icon "button" at bounding box center [749, 33] width 9 height 9
select select "Previous period"
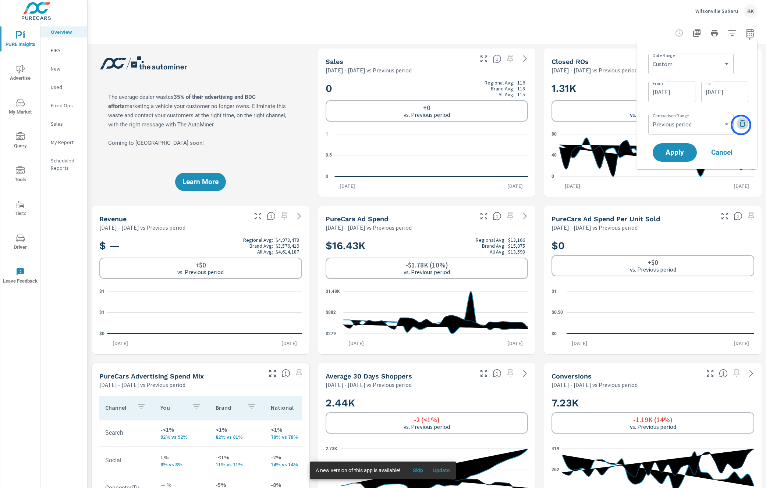
click at [741, 125] on icon "button" at bounding box center [742, 123] width 9 height 9
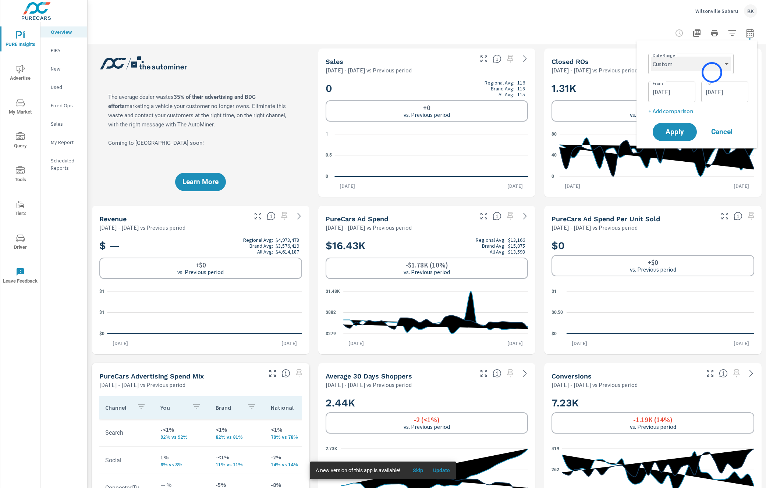
click at [709, 69] on select "Custom Yesterday Last week Last 7 days Last 14 days Last 30 days Last 45 days L…" at bounding box center [690, 64] width 79 height 15
click at [651, 57] on select "Custom Yesterday Last week Last 7 days Last 14 days Last 30 days Last 45 days L…" at bounding box center [690, 64] width 79 height 15
select select "Last month"
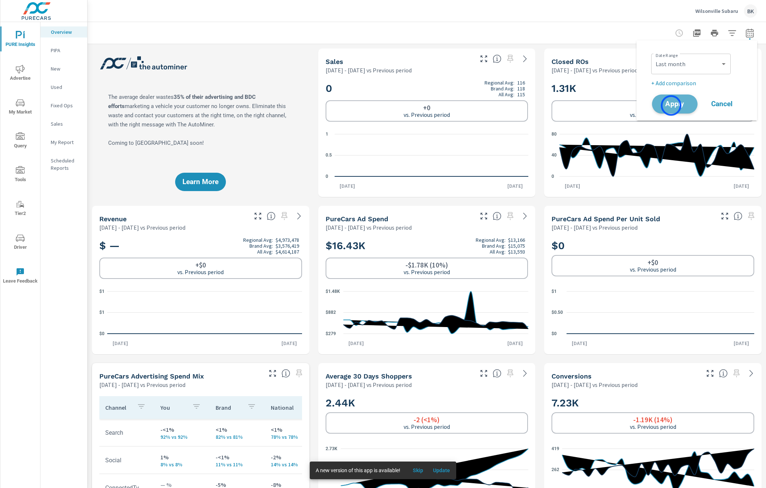
click at [671, 106] on span "Apply" at bounding box center [674, 104] width 30 height 7
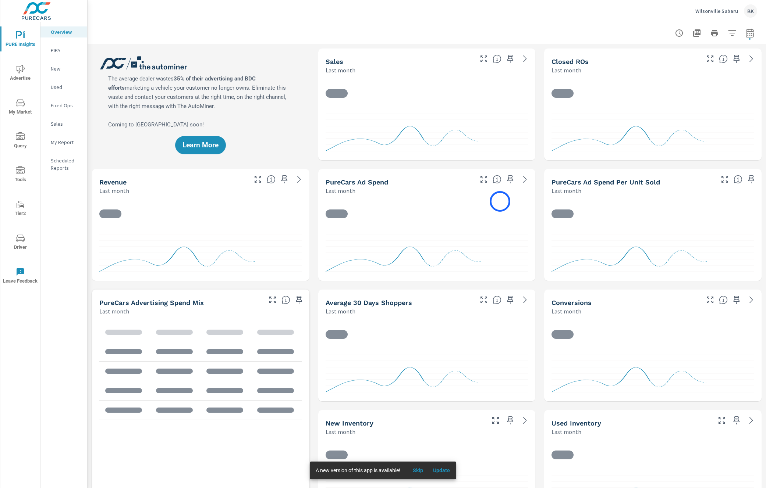
scroll to position [0, 0]
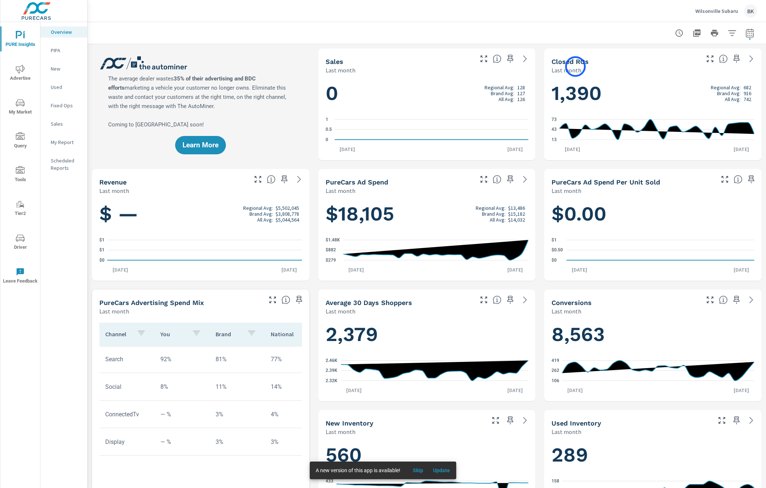
drag, startPoint x: 590, startPoint y: 67, endPoint x: 575, endPoint y: 67, distance: 15.1
click at [575, 67] on div "Last month" at bounding box center [624, 70] width 147 height 9
click at [524, 58] on icon at bounding box center [524, 58] width 9 height 9
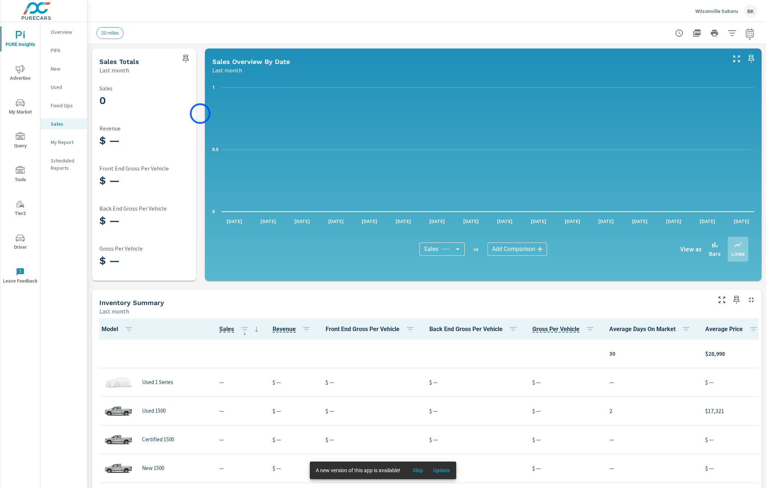
scroll to position [0, 0]
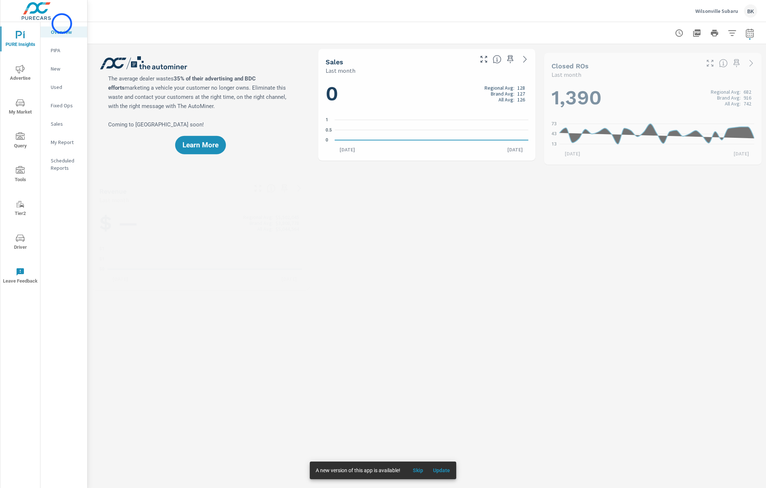
scroll to position [0, 0]
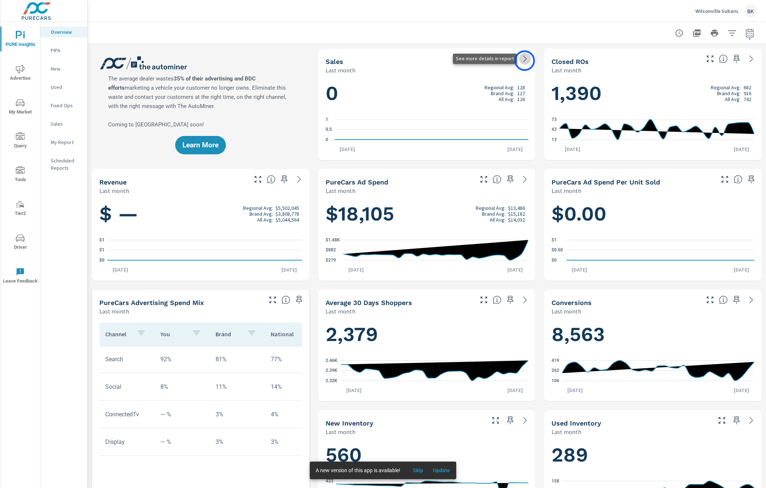
click at [524, 61] on icon at bounding box center [524, 59] width 3 height 7
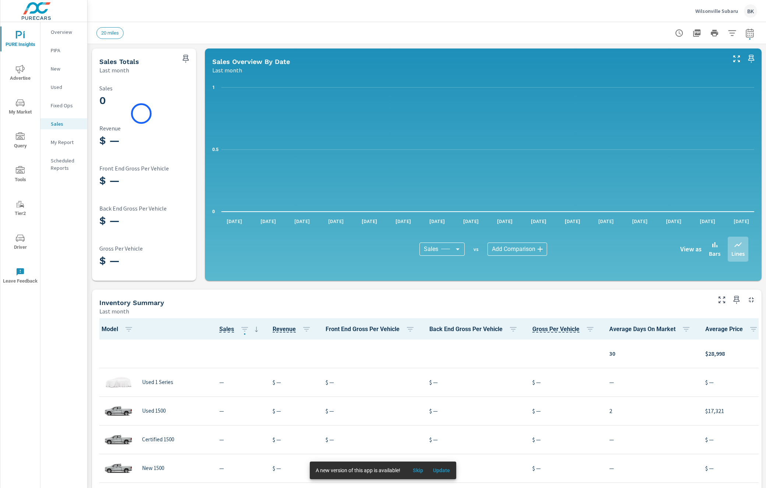
scroll to position [0, 0]
click at [57, 72] on p "New" at bounding box center [66, 68] width 31 height 7
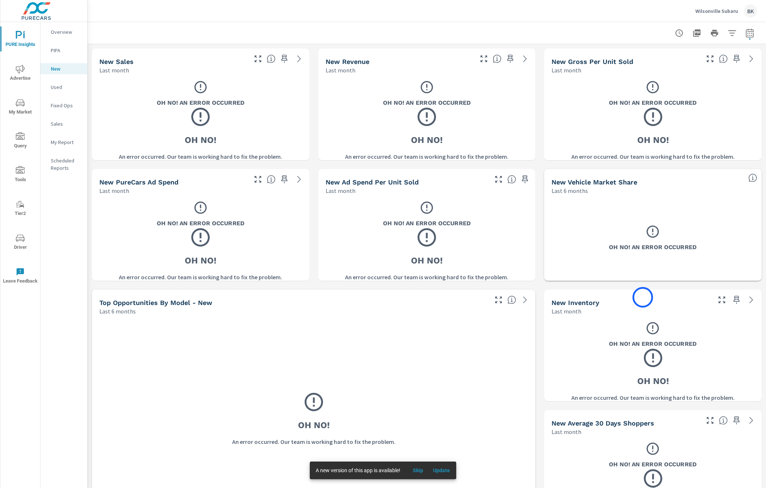
scroll to position [0, 0]
click at [58, 69] on p "New" at bounding box center [66, 68] width 31 height 7
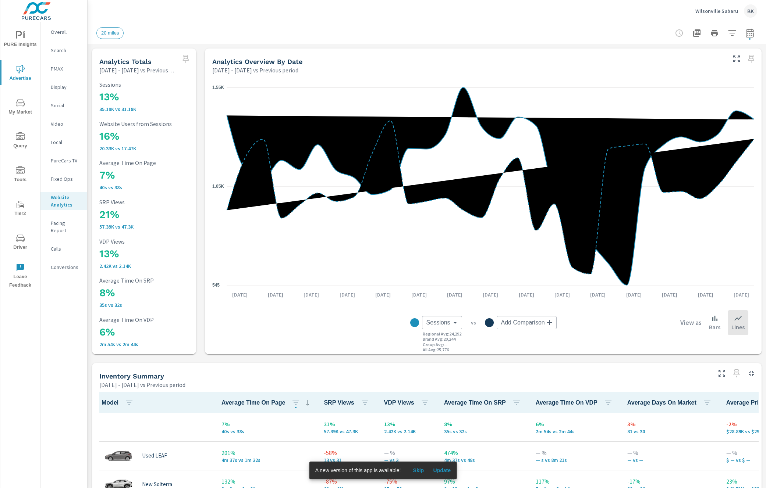
scroll to position [0, 0]
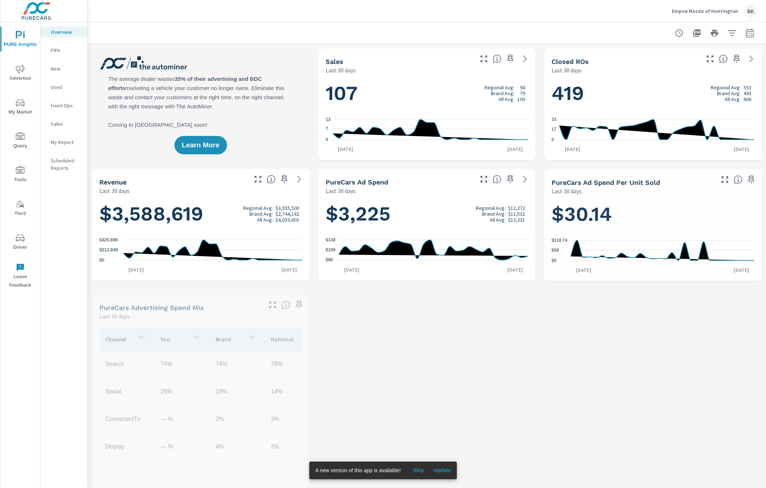
scroll to position [0, 0]
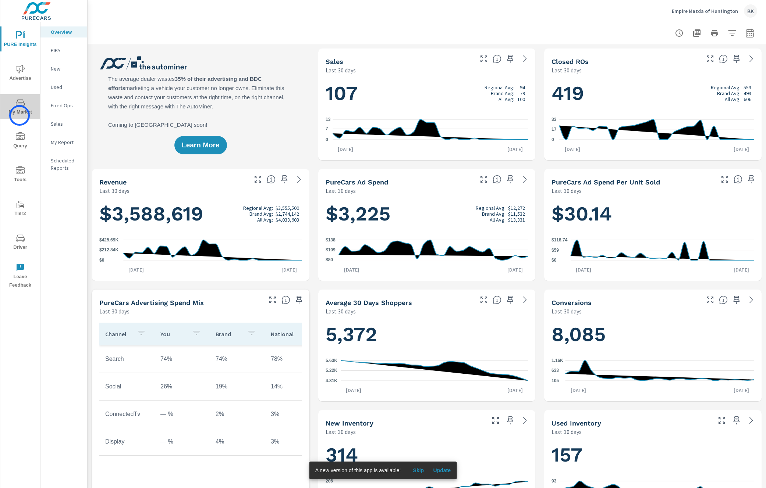
click at [19, 115] on span "My Market" at bounding box center [20, 108] width 35 height 18
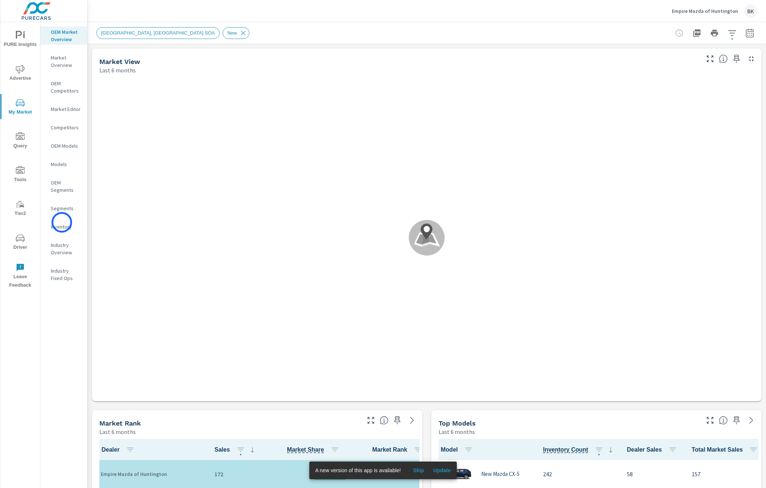
click at [62, 223] on p "Inventory" at bounding box center [66, 226] width 31 height 7
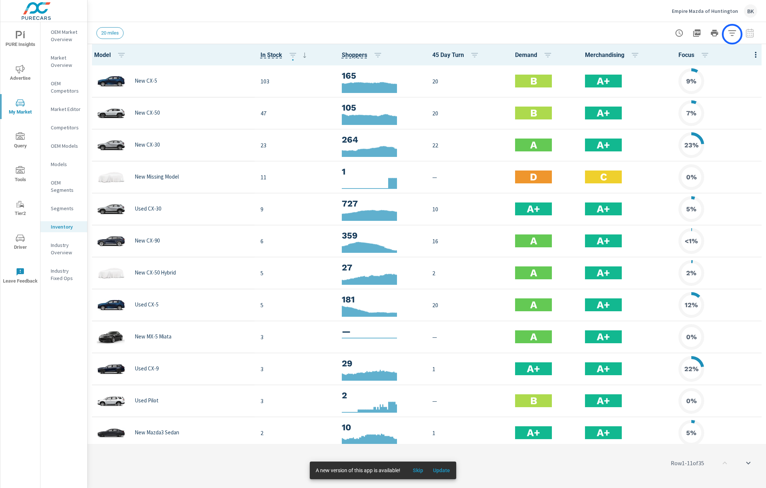
click at [731, 34] on icon "button" at bounding box center [731, 33] width 9 height 9
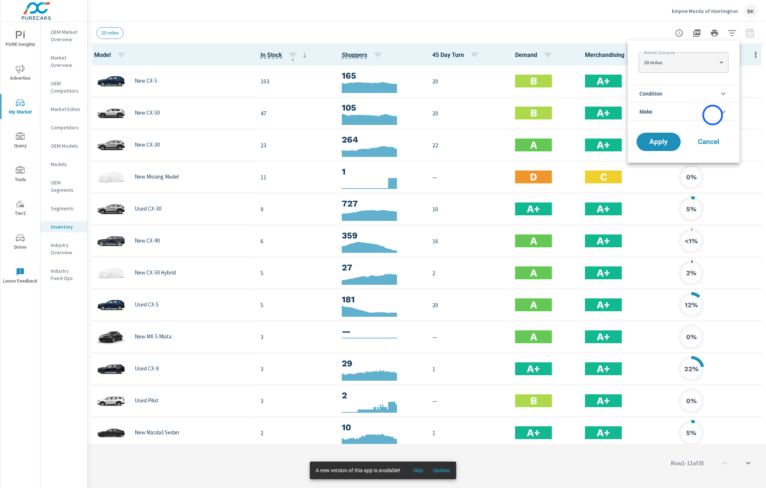
click at [712, 115] on li "Make" at bounding box center [683, 112] width 112 height 18
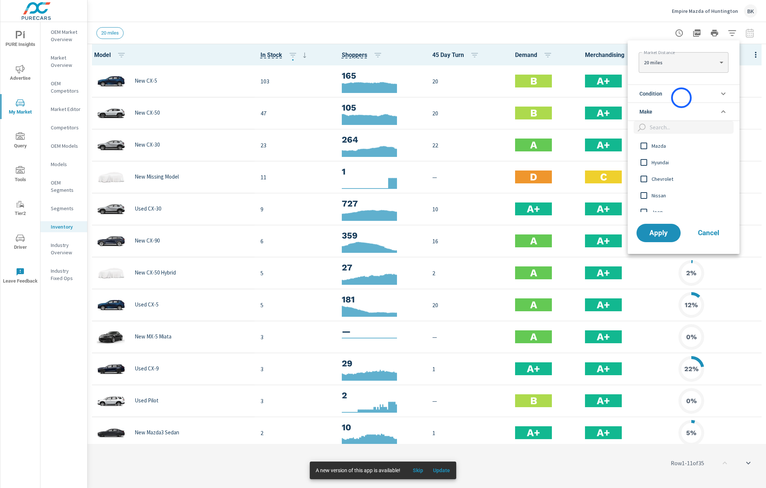
click at [681, 98] on li "Condition" at bounding box center [683, 94] width 112 height 18
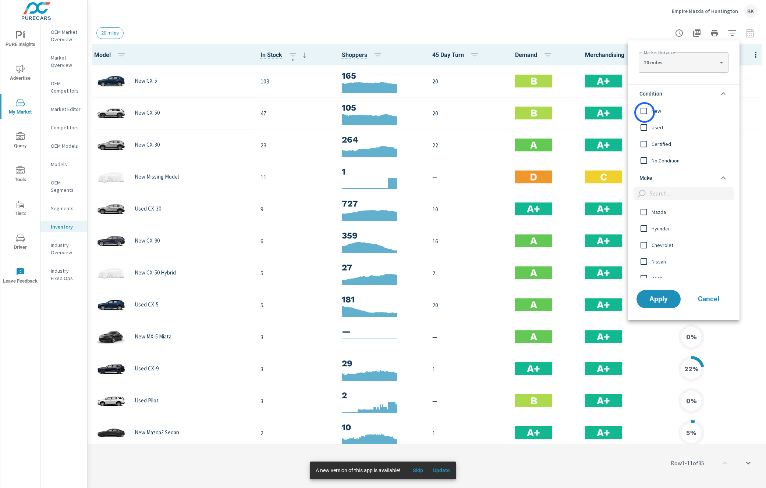
click at [644, 111] on input "filter options" at bounding box center [643, 110] width 15 height 15
click at [658, 298] on span "Apply" at bounding box center [658, 299] width 30 height 7
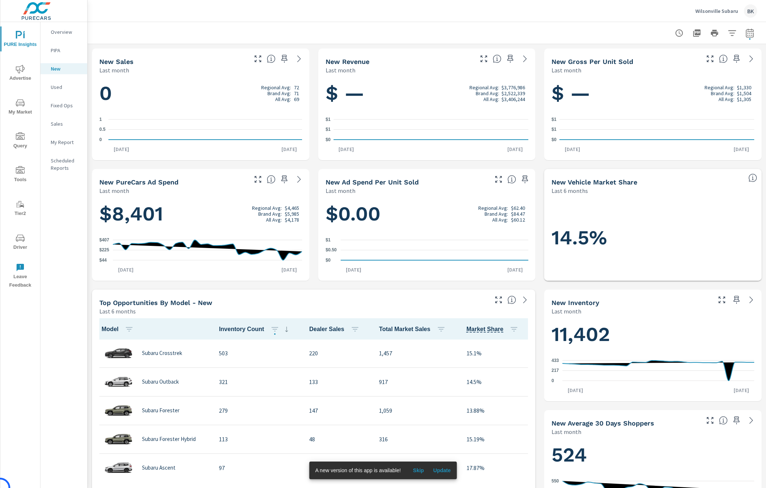
scroll to position [0, 0]
drag, startPoint x: 706, startPoint y: 88, endPoint x: 732, endPoint y: 88, distance: 25.7
click at [732, 88] on p "Regional Avg:" at bounding box center [719, 88] width 30 height 6
drag, startPoint x: 709, startPoint y: 94, endPoint x: 729, endPoint y: 94, distance: 19.5
click at [729, 94] on div "Brand Avg:" at bounding box center [720, 93] width 33 height 6
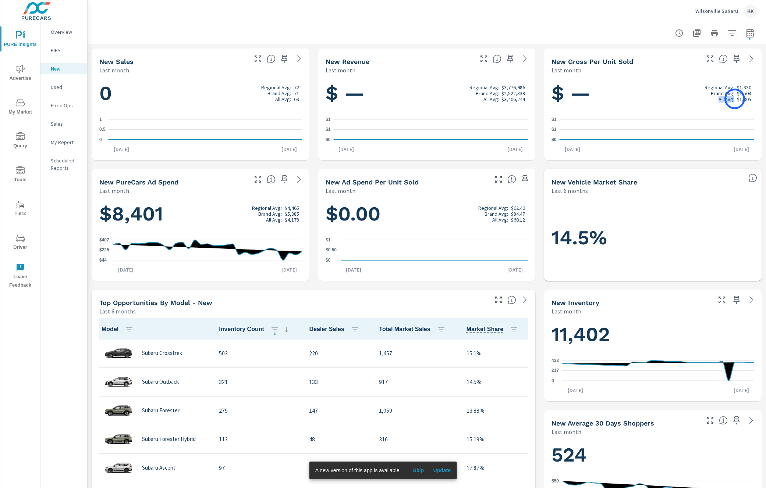
drag, startPoint x: 718, startPoint y: 99, endPoint x: 734, endPoint y: 99, distance: 16.9
click at [734, 99] on div "All Avg:" at bounding box center [720, 99] width 33 height 6
click at [721, 99] on p "All Avg:" at bounding box center [726, 99] width 16 height 6
drag, startPoint x: 719, startPoint y: 99, endPoint x: 751, endPoint y: 100, distance: 31.3
click at [751, 100] on div "All Avg: $1,305" at bounding box center [727, 99] width 47 height 6
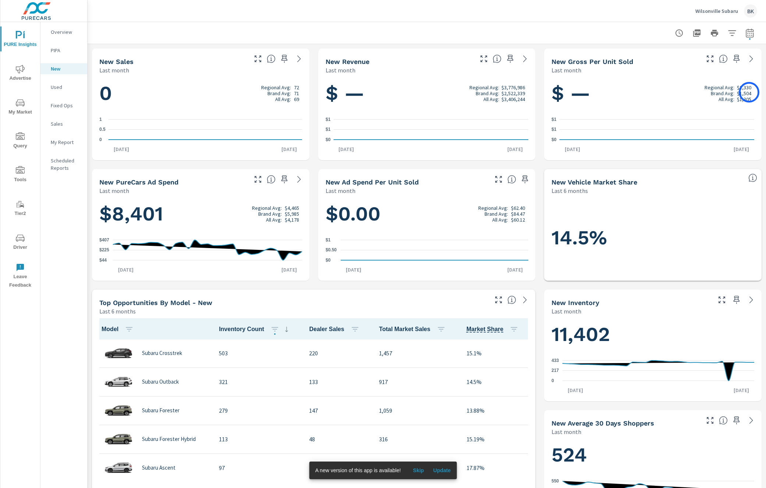
drag, startPoint x: 712, startPoint y: 94, endPoint x: 749, endPoint y: 92, distance: 36.4
click at [749, 92] on div "Brand Avg: $1,504" at bounding box center [727, 93] width 47 height 6
